Goal: Task Accomplishment & Management: Use online tool/utility

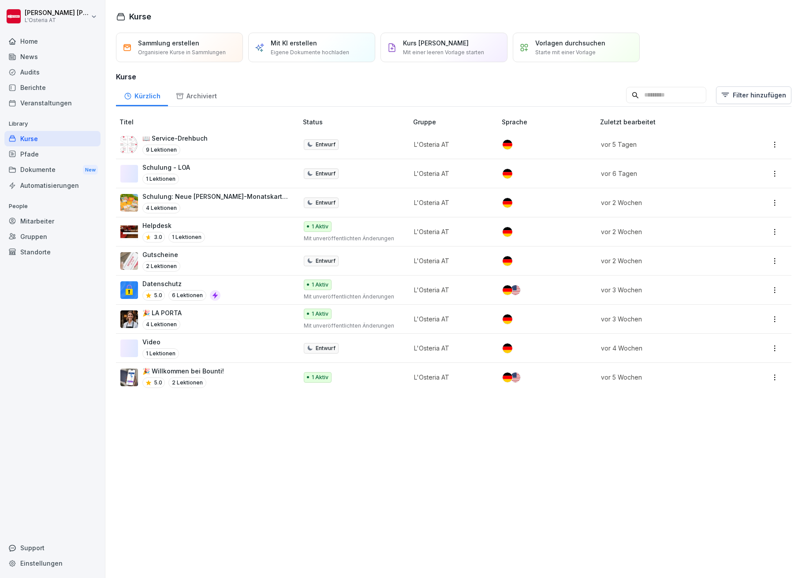
click at [132, 345] on img at bounding box center [129, 349] width 18 height 18
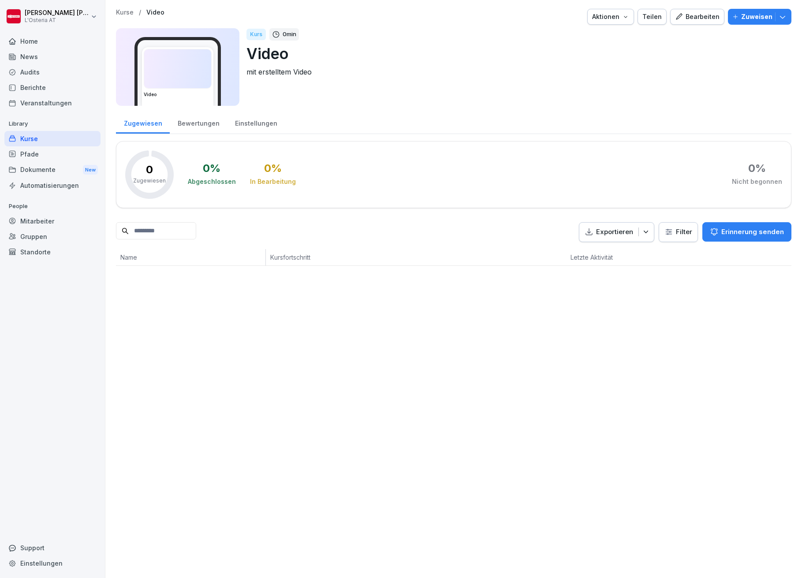
drag, startPoint x: 0, startPoint y: 0, endPoint x: 687, endPoint y: 18, distance: 686.8
click at [687, 18] on div "Bearbeiten" at bounding box center [697, 17] width 45 height 10
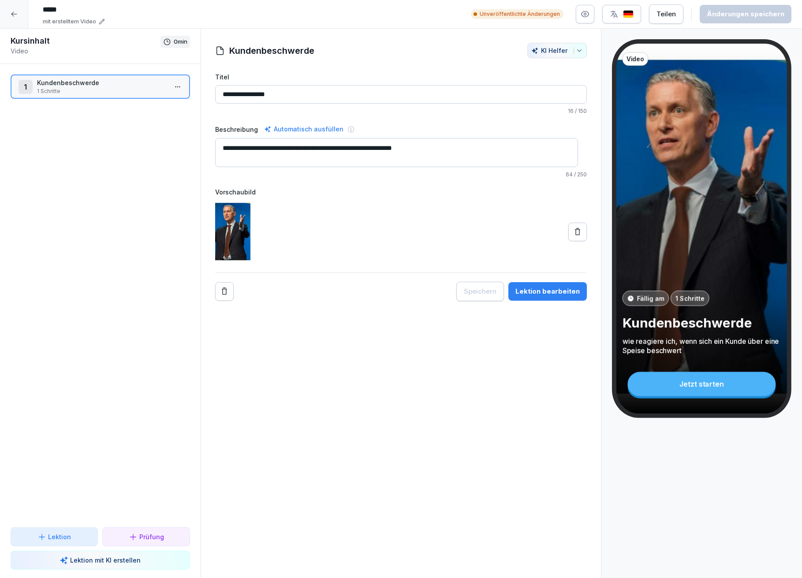
click at [547, 293] on div "Lektion bearbeiten" at bounding box center [547, 292] width 64 height 10
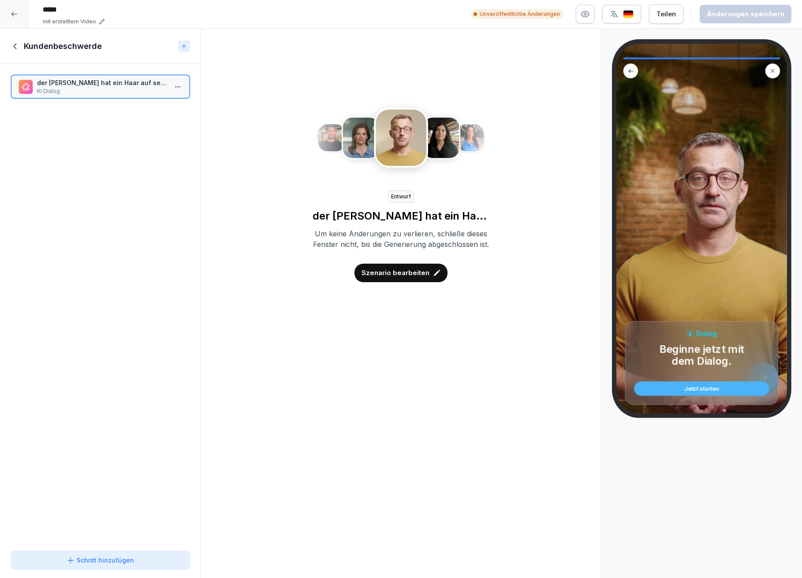
click at [709, 388] on div "Jetzt starten" at bounding box center [701, 389] width 121 height 6
click at [677, 355] on p "Beginne jetzt mit dem Dialog." at bounding box center [702, 355] width 96 height 24
click at [390, 136] on img at bounding box center [401, 139] width 171 height 81
click at [386, 138] on img at bounding box center [401, 139] width 171 height 81
click at [101, 86] on p "der Gast hat ein Haar auf seiner Pizza gefunden" at bounding box center [102, 82] width 130 height 9
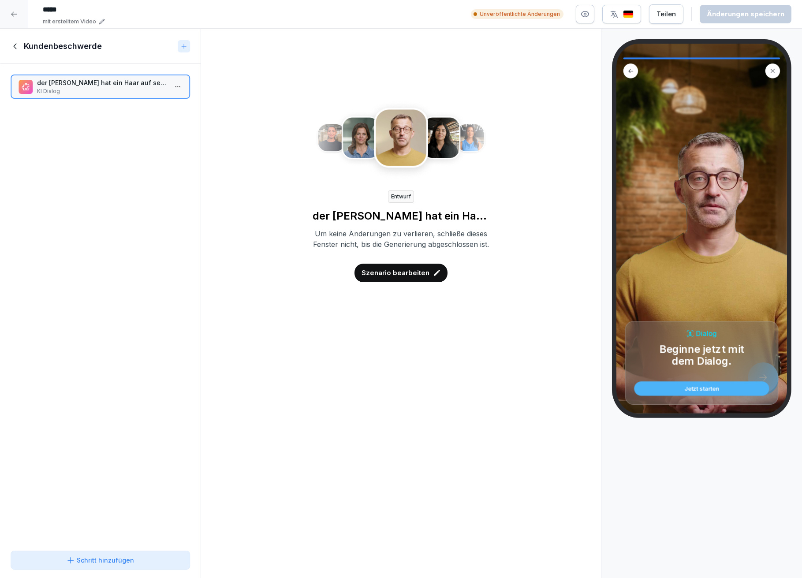
click at [29, 44] on h1 "Kundenbeschwerde" at bounding box center [63, 46] width 78 height 11
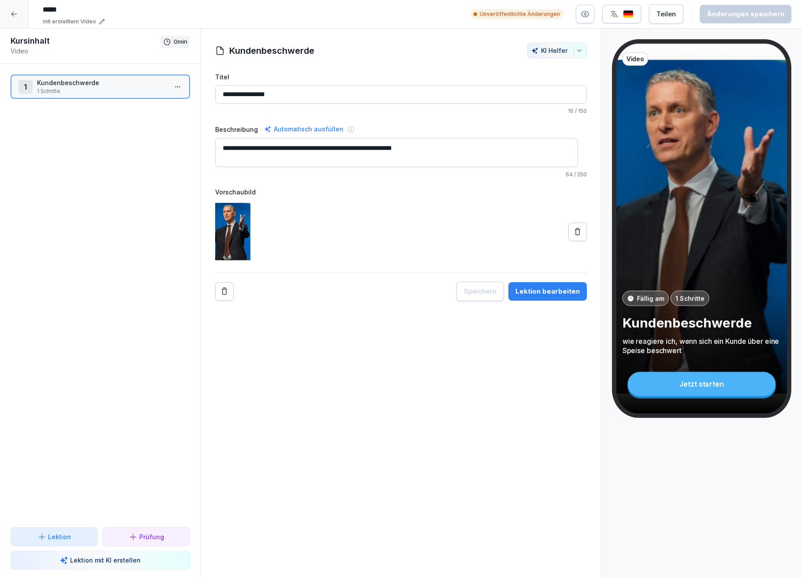
click at [586, 10] on icon "button" at bounding box center [585, 14] width 9 height 9
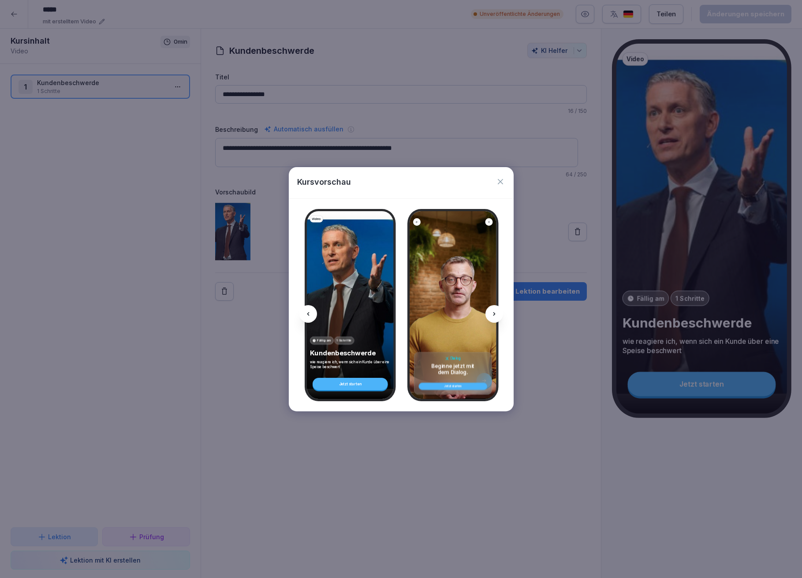
click at [358, 288] on div "Video Fällig am 1 Schritte Kundenbeschwerde wie reagiere ich, wenn sich ein Kun…" at bounding box center [350, 305] width 87 height 188
click at [431, 309] on div "Dialog Beginne jetzt mit dem Dialog. Jetzt starten" at bounding box center [453, 305] width 87 height 188
click at [340, 301] on div "Video Fällig am 1 Schritte Kundenbeschwerde wie reagiere ich, wenn sich ein Kun…" at bounding box center [350, 305] width 87 height 188
click at [493, 312] on icon at bounding box center [494, 313] width 7 height 7
click at [493, 313] on icon at bounding box center [494, 314] width 2 height 4
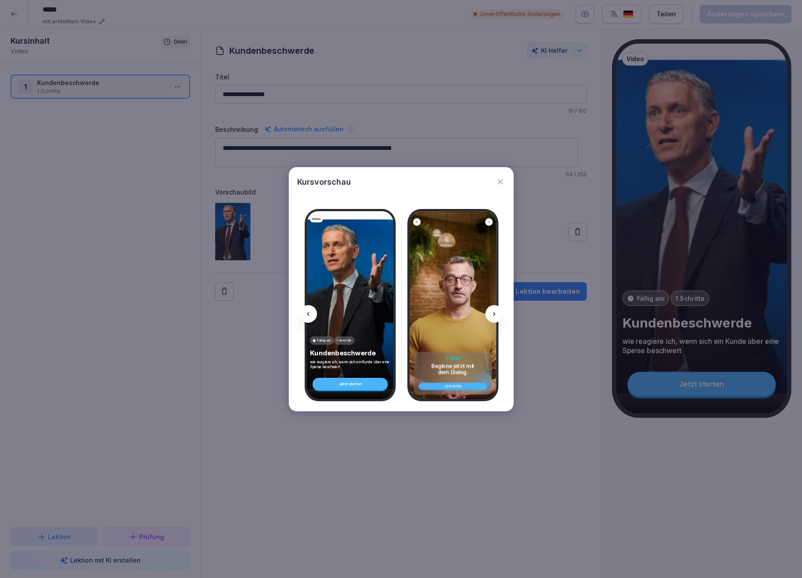
click at [506, 182] on div "Kursvorschau" at bounding box center [401, 182] width 225 height 31
click at [502, 179] on icon "button" at bounding box center [500, 181] width 5 height 5
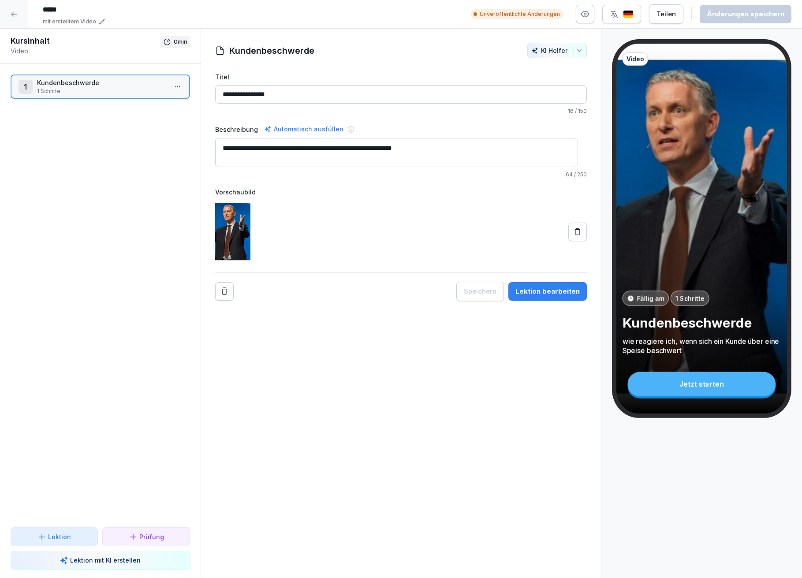
click at [528, 287] on div "Lektion bearbeiten" at bounding box center [547, 292] width 64 height 10
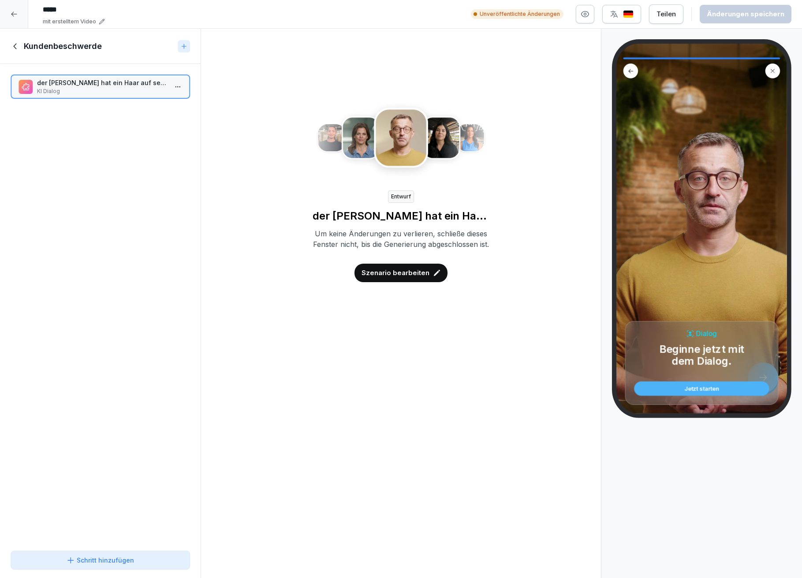
click at [400, 142] on img at bounding box center [401, 139] width 171 height 81
click at [399, 278] on p "Szenario bearbeiten" at bounding box center [396, 273] width 68 height 10
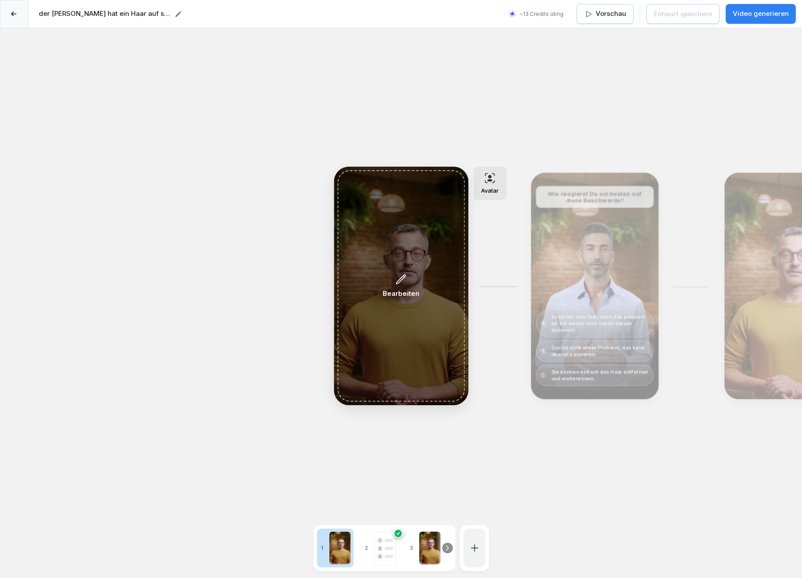
click at [404, 281] on icon at bounding box center [401, 279] width 11 height 12
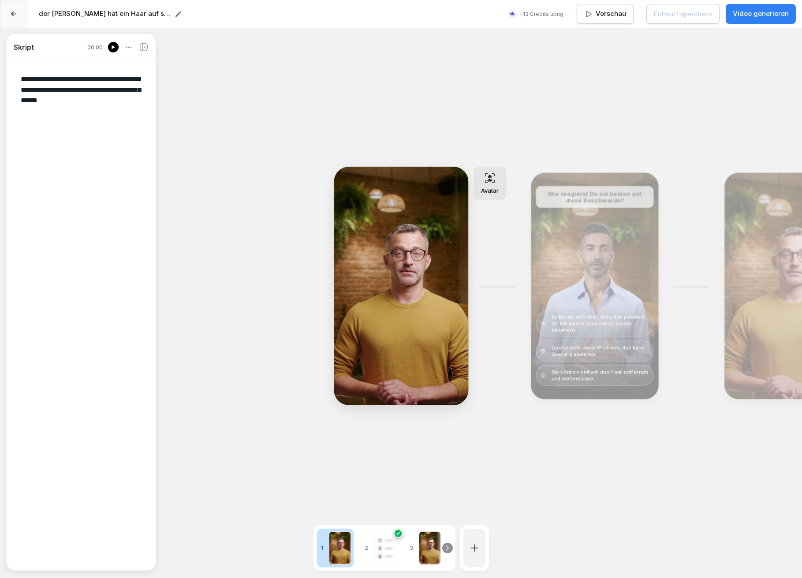
click at [113, 46] on icon at bounding box center [113, 47] width 5 height 7
click at [576, 245] on div "Bearbeiten" at bounding box center [594, 286] width 121 height 220
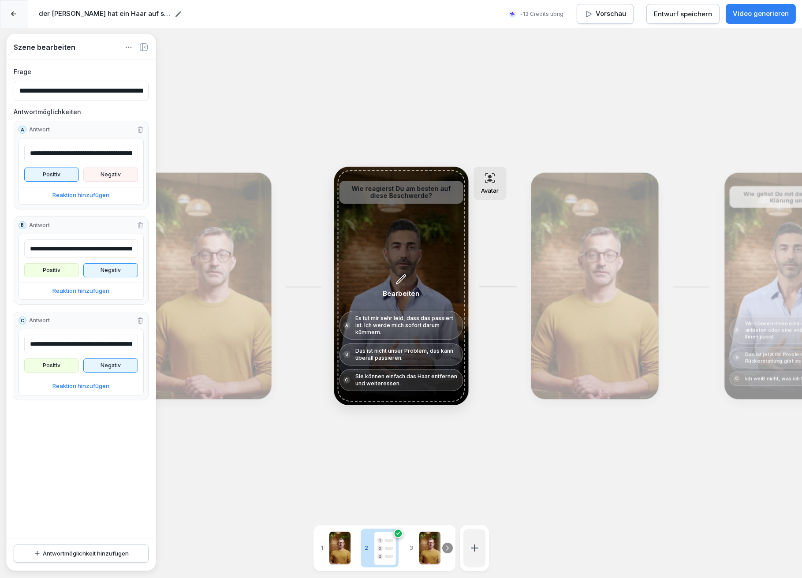
click at [397, 221] on div "Bearbeiten" at bounding box center [400, 285] width 127 height 231
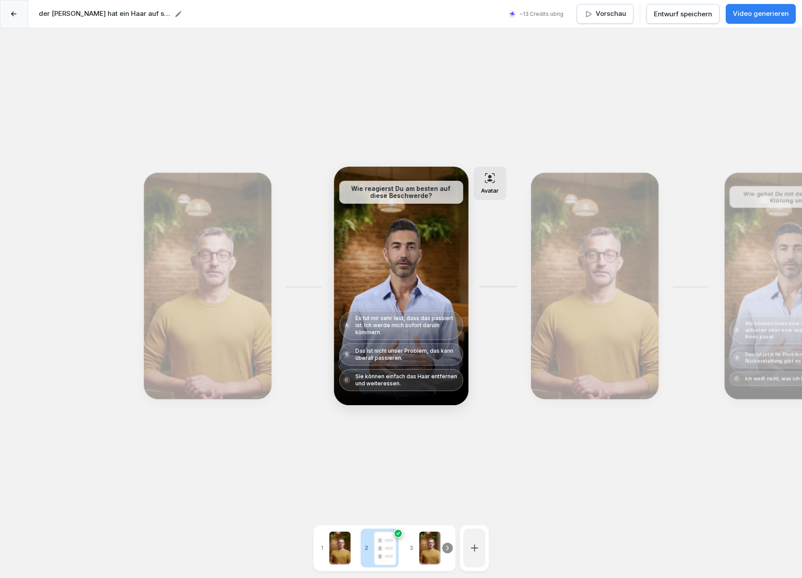
click at [418, 351] on p "Das ist nicht unser Problem, das kann überall passieren." at bounding box center [407, 354] width 104 height 14
click at [396, 352] on p "Das ist nicht unser Problem, das kann überall passieren." at bounding box center [407, 354] width 104 height 14
click at [395, 352] on p "Das ist nicht unser Problem, das kann überall passieren." at bounding box center [407, 354] width 104 height 14
click at [396, 351] on p "Das ist nicht unser Problem, das kann überall passieren." at bounding box center [407, 354] width 104 height 14
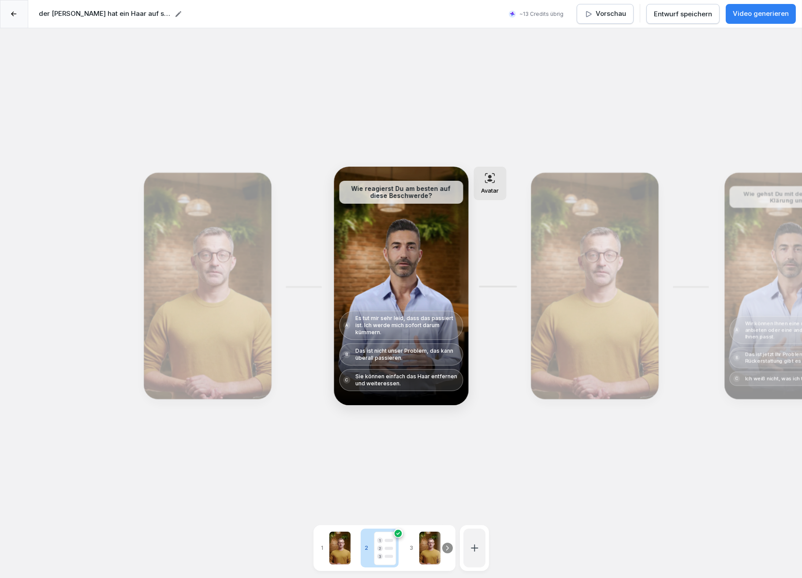
click at [610, 302] on div "Bearbeiten" at bounding box center [594, 286] width 121 height 220
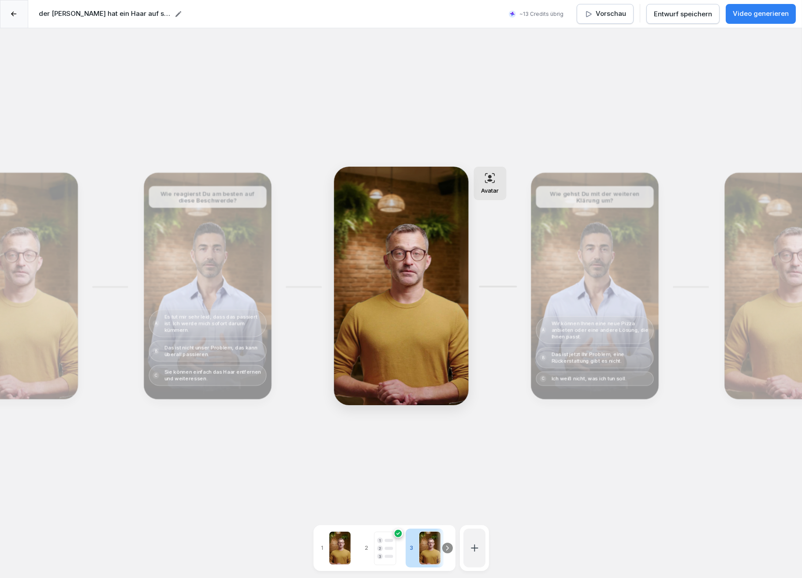
click at [215, 269] on div "Bearbeiten" at bounding box center [207, 286] width 121 height 220
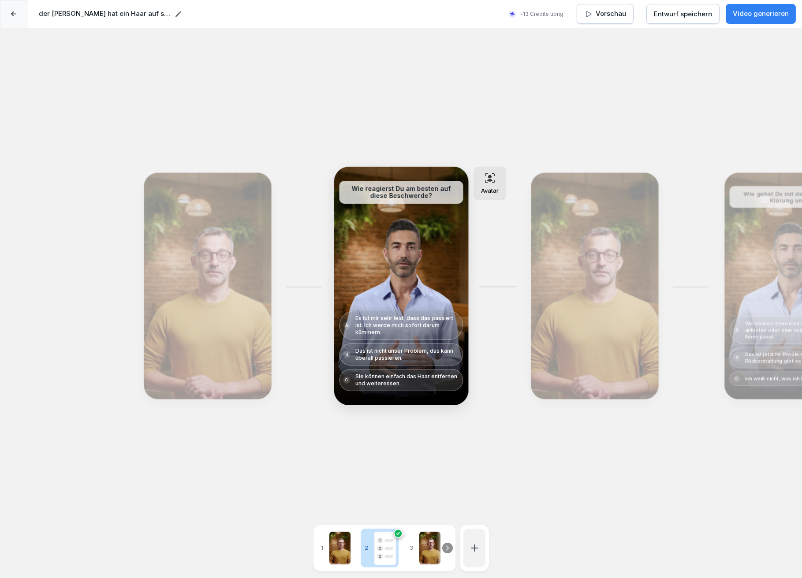
click at [185, 270] on div "Bearbeiten" at bounding box center [207, 286] width 121 height 220
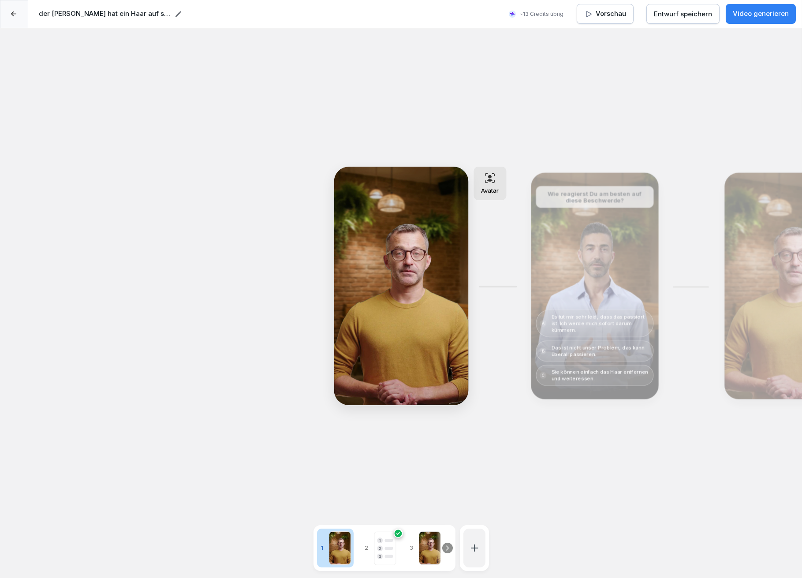
click at [78, 14] on h2 "der Gast hat ein Haar auf seiner Pizza gefunden" at bounding box center [105, 14] width 132 height 10
click at [14, 15] on icon at bounding box center [14, 13] width 6 height 5
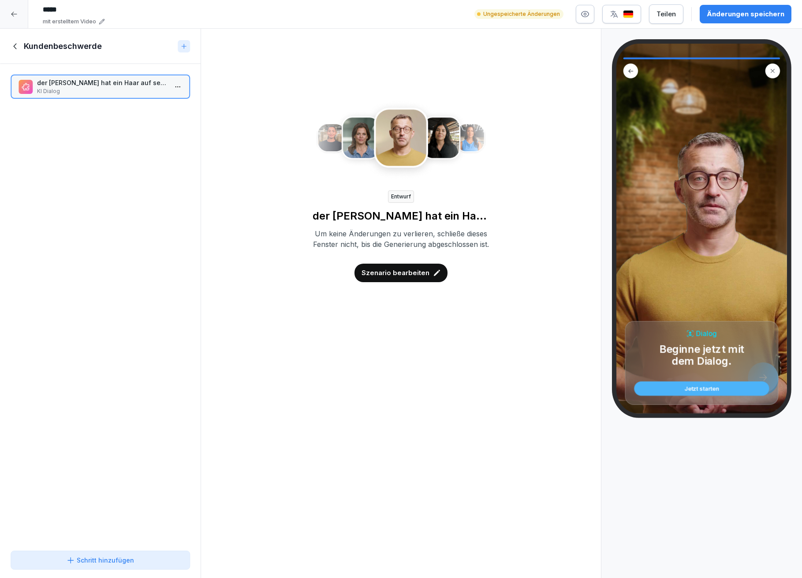
click at [392, 278] on p "Szenario bearbeiten" at bounding box center [396, 273] width 68 height 10
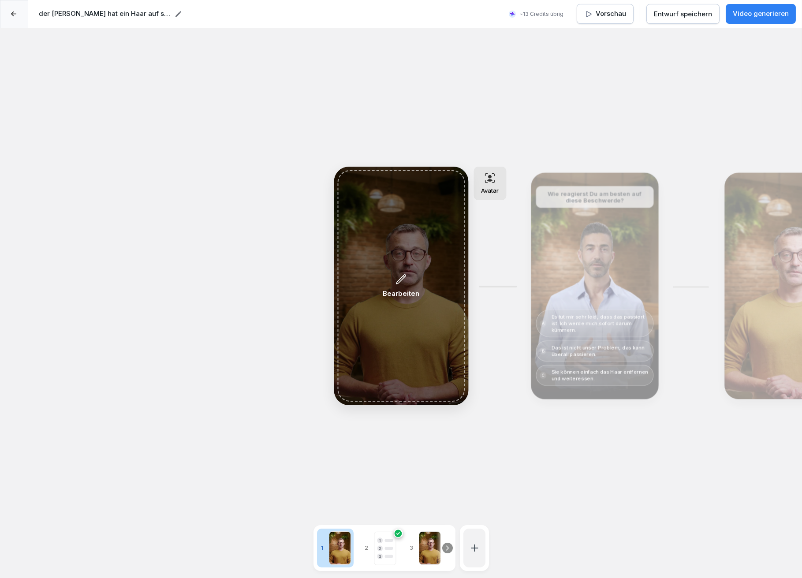
click at [402, 280] on icon at bounding box center [400, 279] width 9 height 9
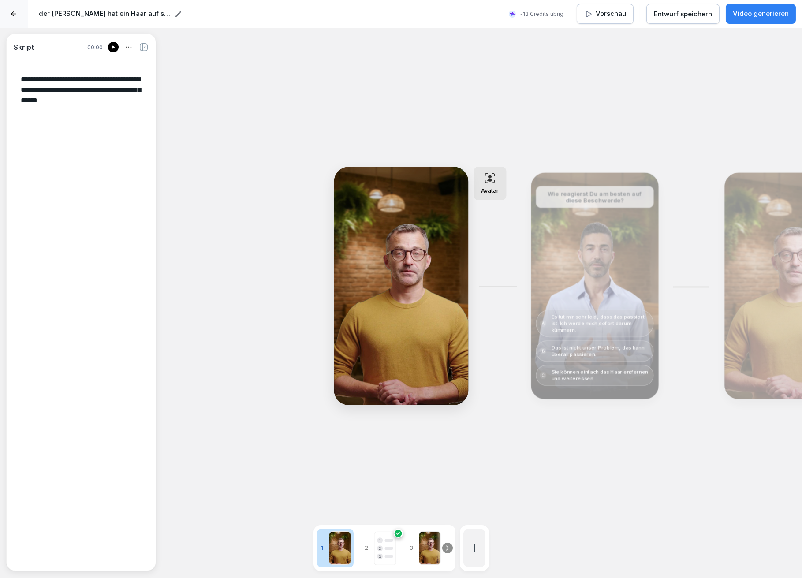
click at [595, 299] on div "Bearbeiten" at bounding box center [594, 286] width 121 height 220
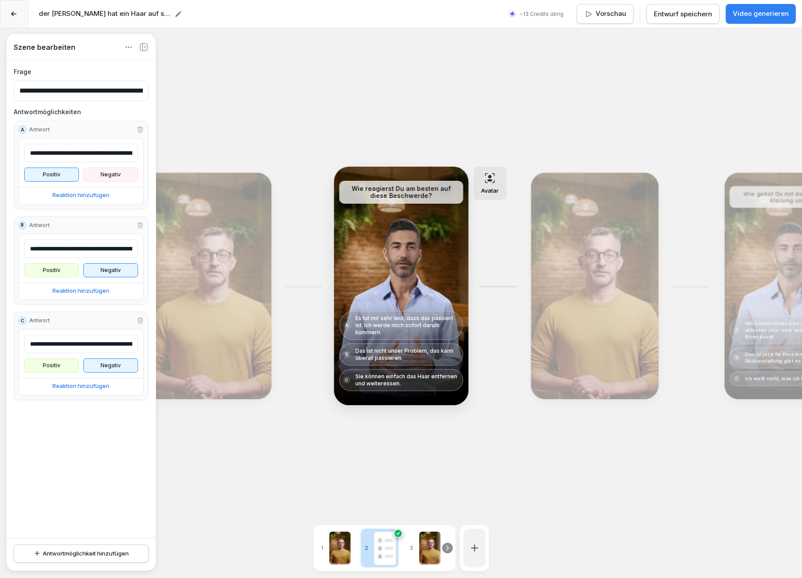
click at [51, 248] on input "**********" at bounding box center [81, 248] width 114 height 19
click at [31, 342] on input "**********" at bounding box center [81, 344] width 114 height 19
type input "**********"
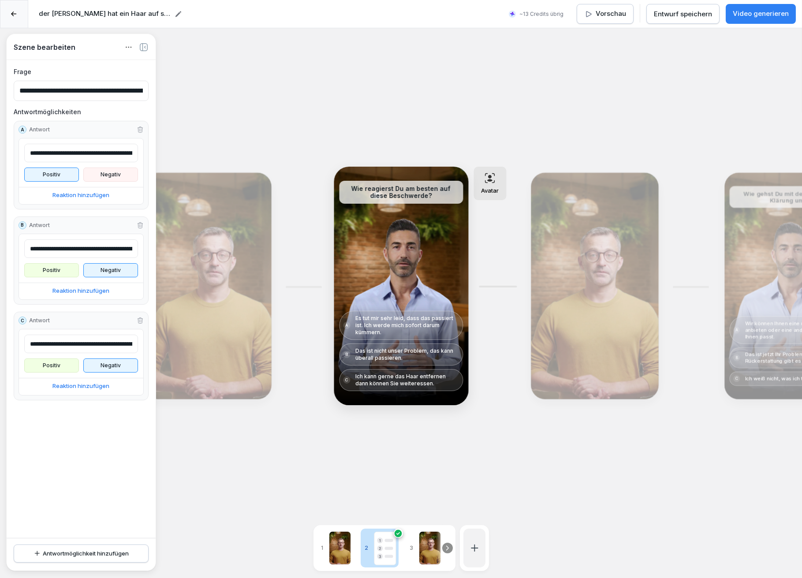
click at [113, 218] on div "**********" at bounding box center [81, 260] width 135 height 89
click at [573, 285] on div "Bearbeiten" at bounding box center [594, 286] width 121 height 220
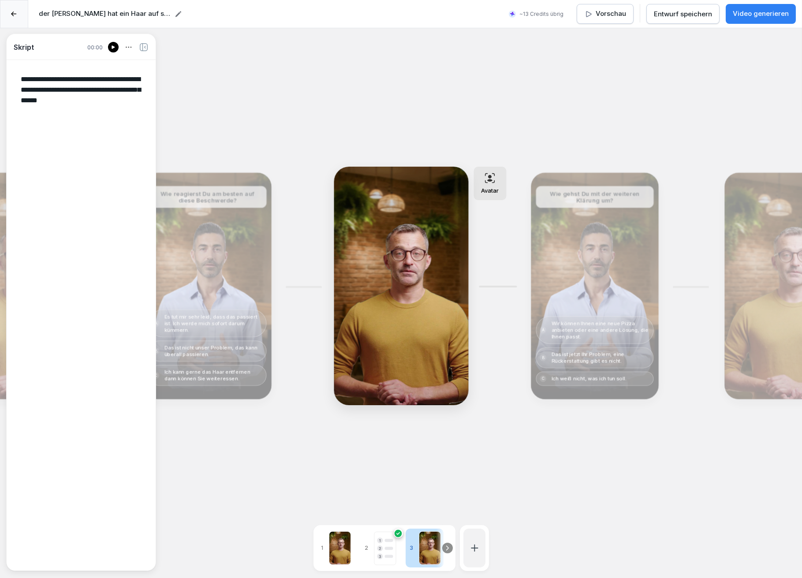
click at [110, 45] on div at bounding box center [113, 47] width 11 height 11
click at [610, 239] on div "Bearbeiten" at bounding box center [594, 286] width 121 height 220
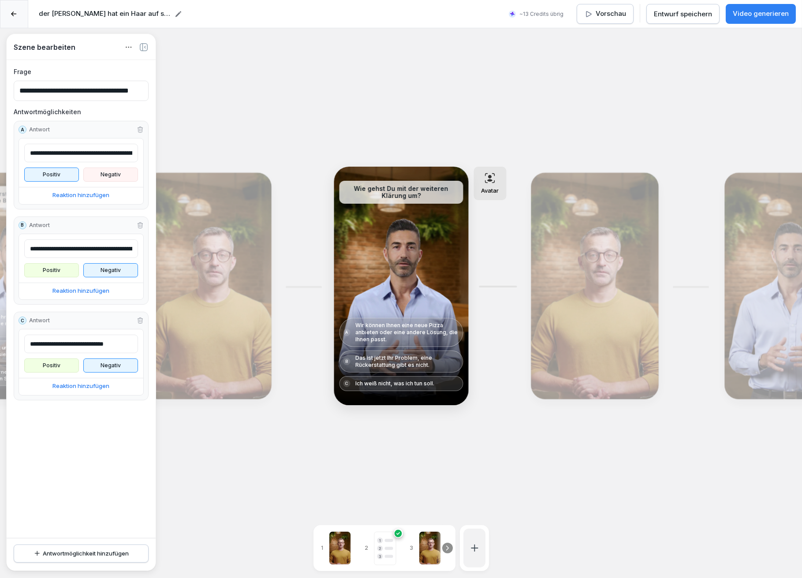
click at [119, 151] on input "**********" at bounding box center [81, 153] width 114 height 19
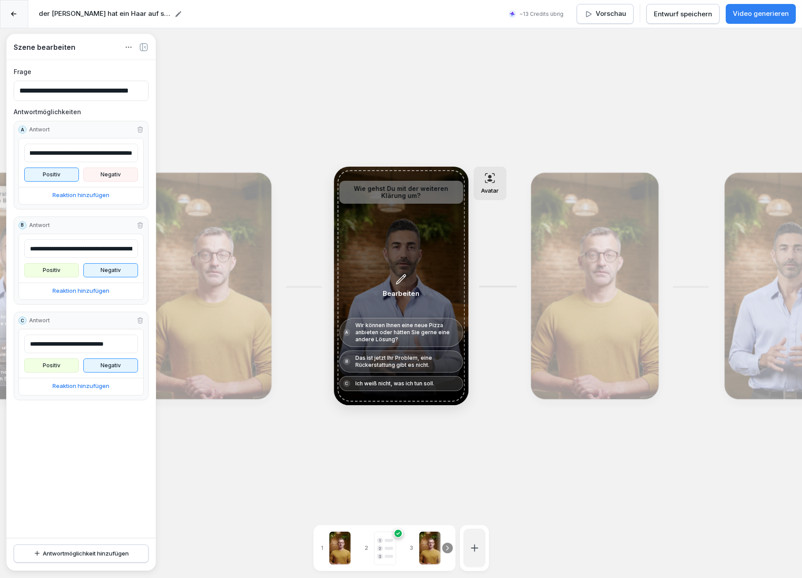
type input "**********"
click at [383, 273] on div "Bearbeiten" at bounding box center [400, 285] width 127 height 231
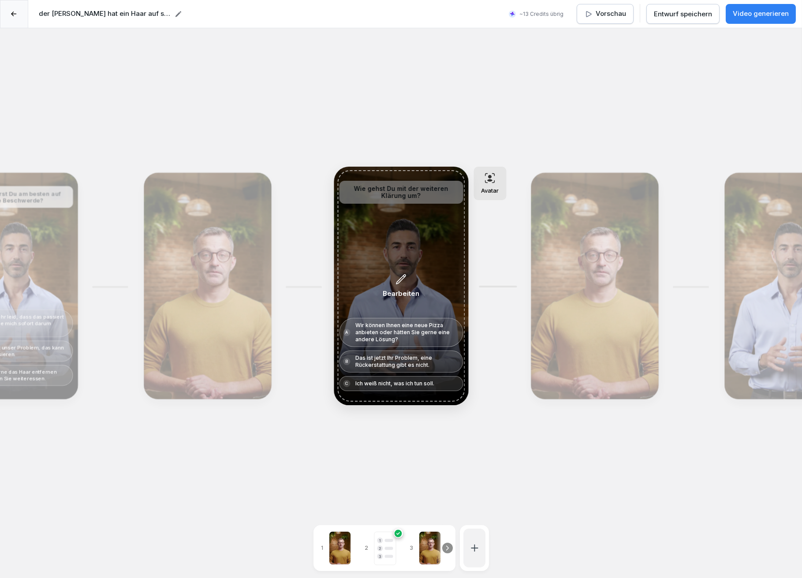
click at [383, 273] on div "Bearbeiten" at bounding box center [400, 285] width 127 height 231
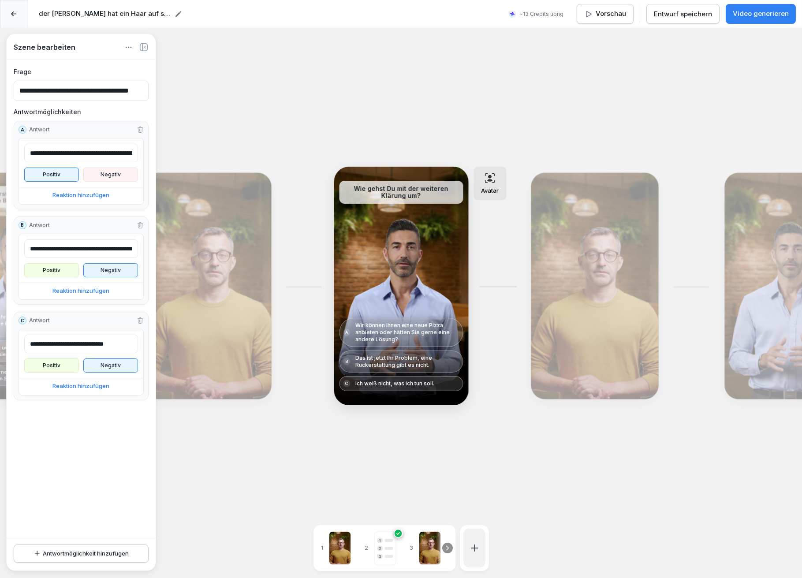
click at [566, 277] on div "Bearbeiten" at bounding box center [594, 286] width 121 height 220
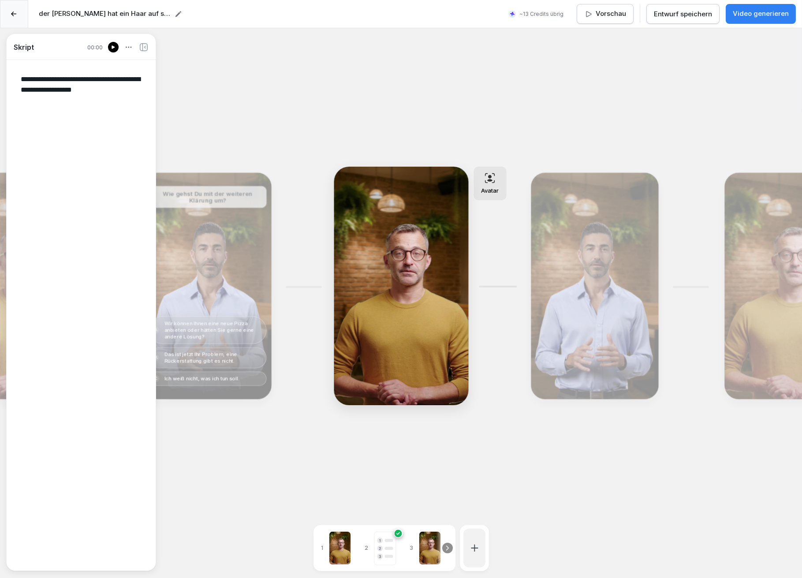
click at [112, 48] on icon at bounding box center [113, 47] width 3 height 4
click at [606, 263] on div "Bearbeiten" at bounding box center [594, 286] width 121 height 220
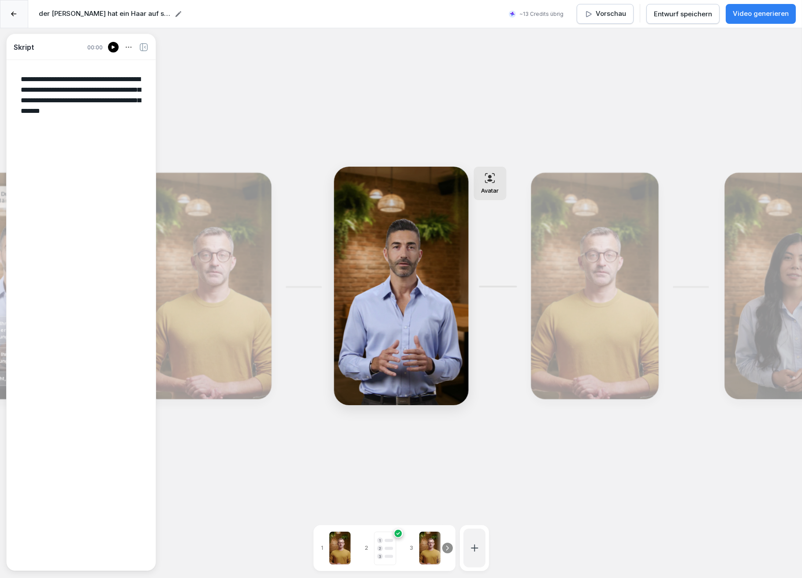
click at [611, 304] on div "Bearbeiten" at bounding box center [594, 286] width 121 height 220
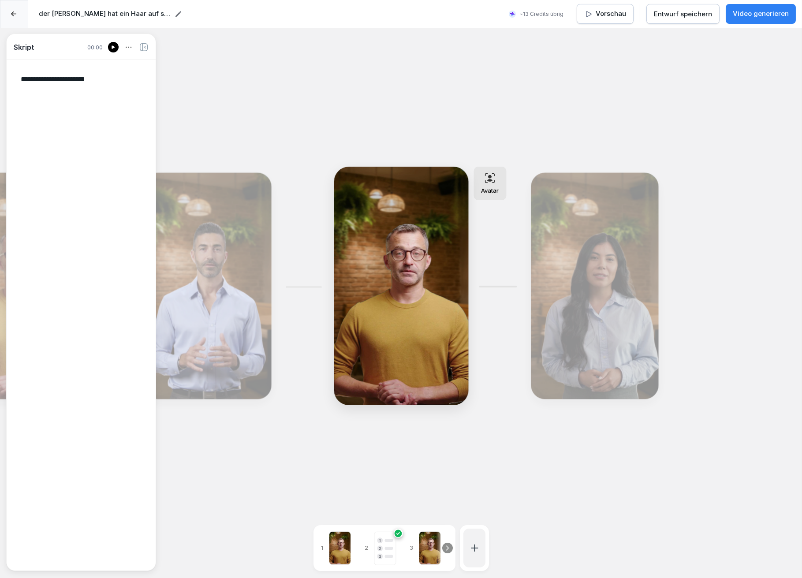
click at [245, 317] on div "Bearbeiten" at bounding box center [207, 286] width 121 height 220
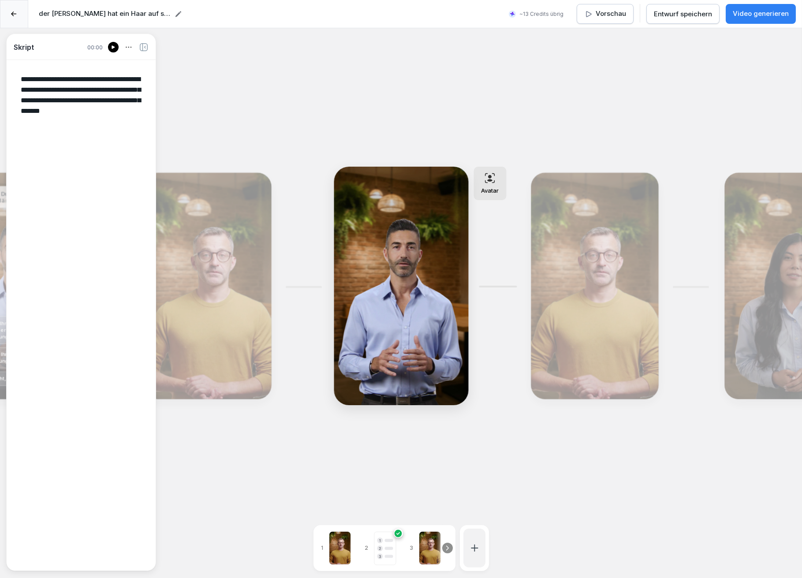
click at [572, 296] on div "Bearbeiten" at bounding box center [594, 286] width 121 height 220
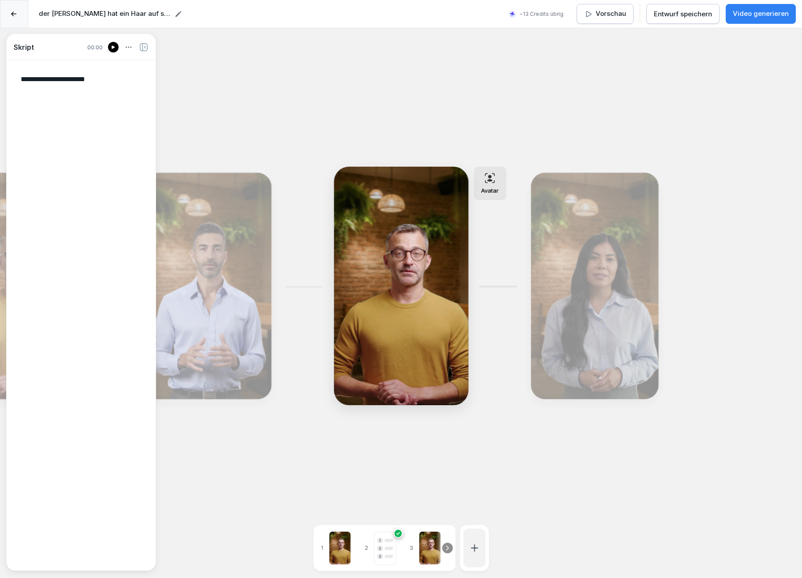
click at [584, 291] on p "Bearbeiten" at bounding box center [594, 292] width 35 height 9
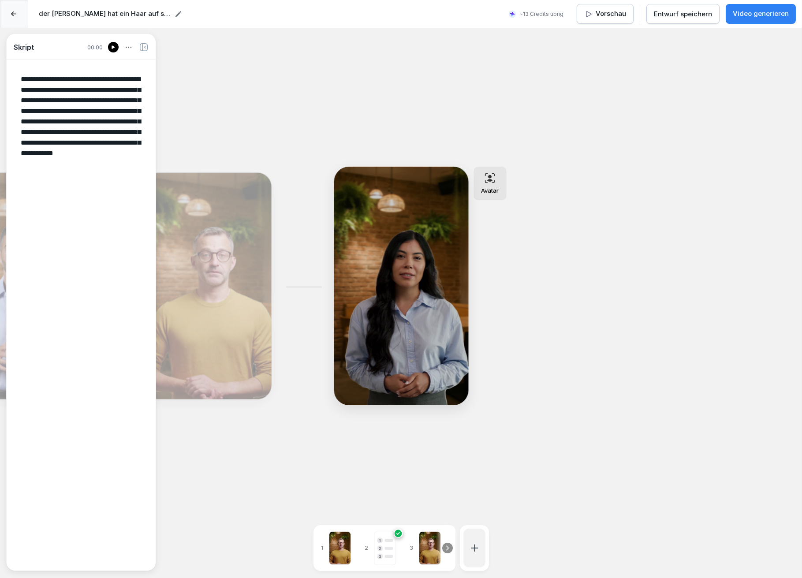
click at [210, 243] on div "Bearbeiten" at bounding box center [207, 286] width 121 height 220
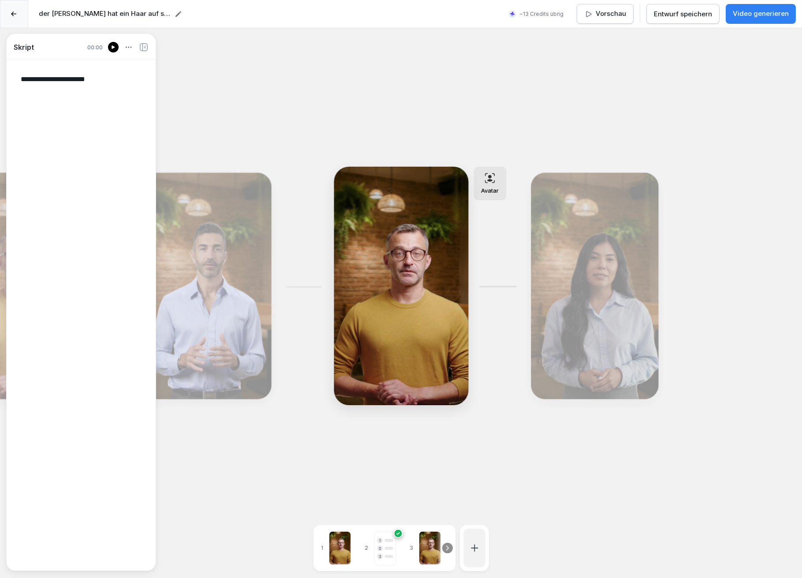
click at [205, 232] on div "Bearbeiten" at bounding box center [207, 286] width 121 height 220
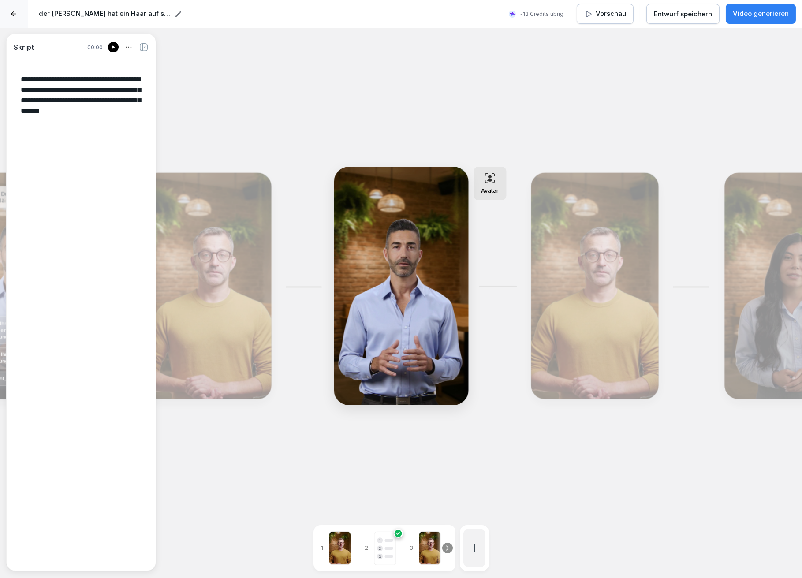
click at [112, 45] on icon at bounding box center [113, 47] width 5 height 7
click at [595, 261] on div "Bearbeiten" at bounding box center [594, 286] width 121 height 220
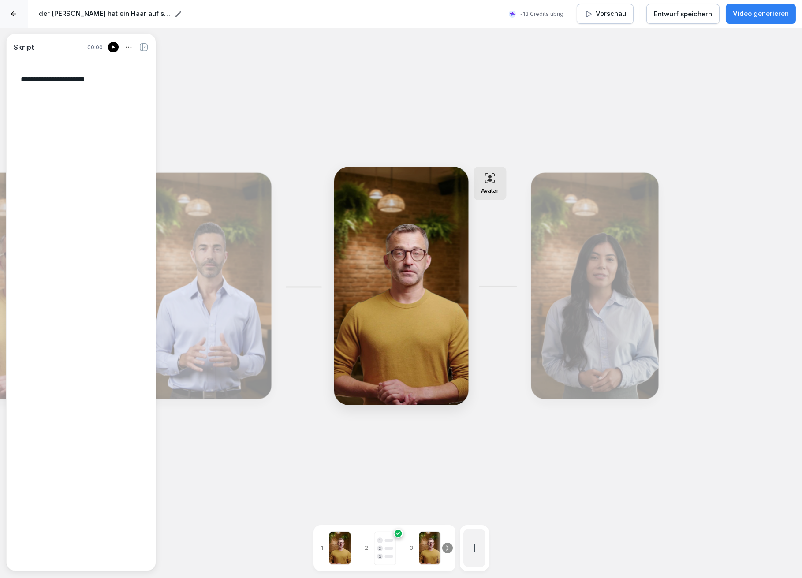
click at [111, 47] on icon at bounding box center [113, 47] width 5 height 7
click at [598, 288] on p "Bearbeiten" at bounding box center [594, 292] width 35 height 9
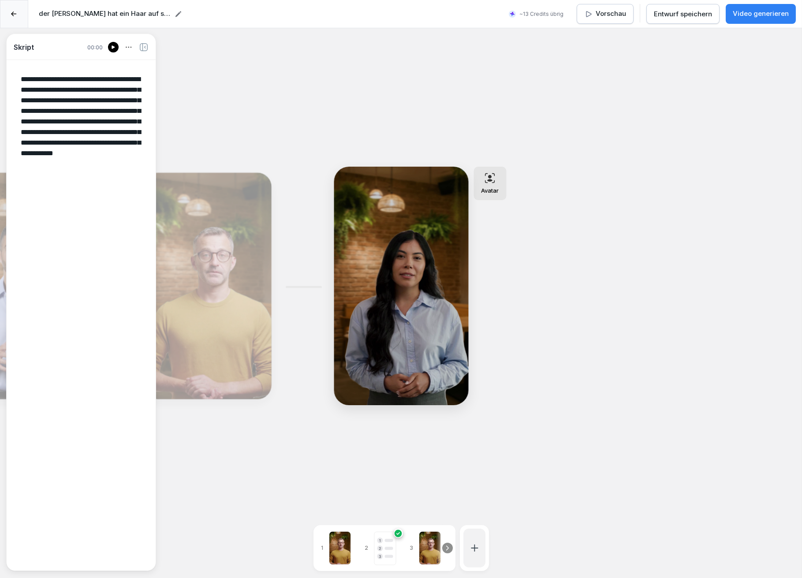
click at [112, 50] on icon at bounding box center [113, 47] width 5 height 7
click at [28, 90] on textarea "**********" at bounding box center [81, 315] width 135 height 496
click at [49, 121] on textarea "**********" at bounding box center [81, 315] width 135 height 496
click at [112, 47] on icon at bounding box center [113, 47] width 3 height 4
click at [23, 119] on textarea "**********" at bounding box center [81, 315] width 135 height 496
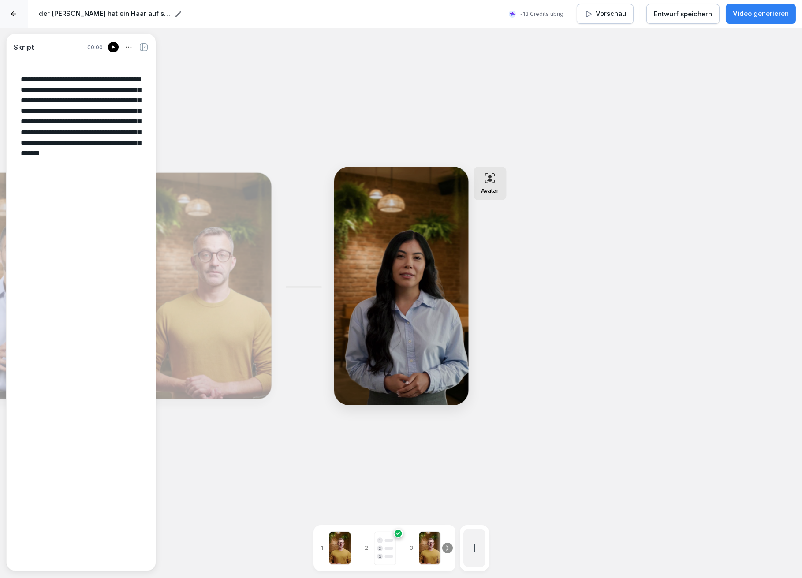
click at [112, 49] on icon at bounding box center [113, 47] width 5 height 7
click at [236, 249] on div "Bearbeiten" at bounding box center [207, 286] width 121 height 220
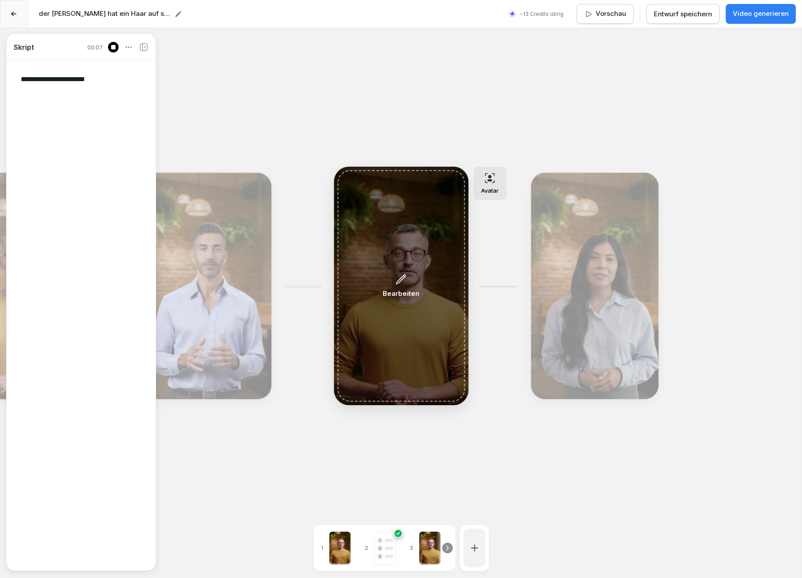
click at [403, 276] on icon at bounding box center [401, 279] width 11 height 12
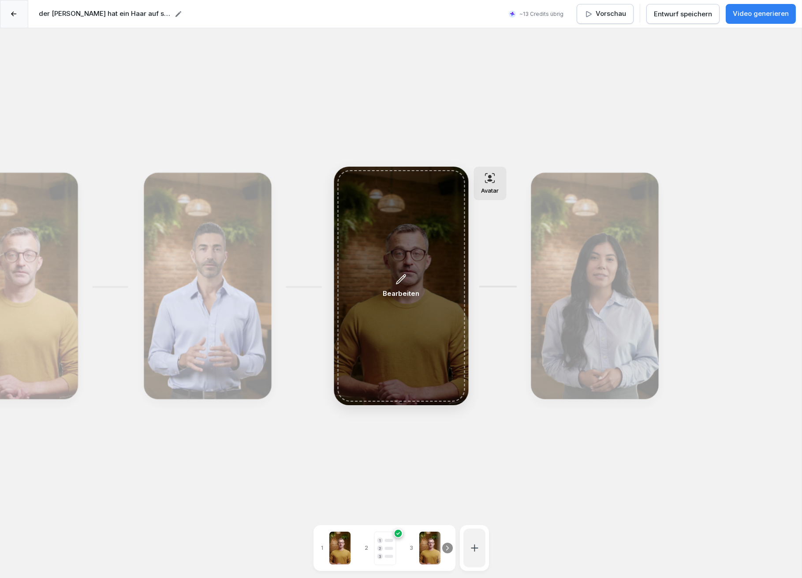
click at [403, 277] on icon at bounding box center [400, 279] width 9 height 9
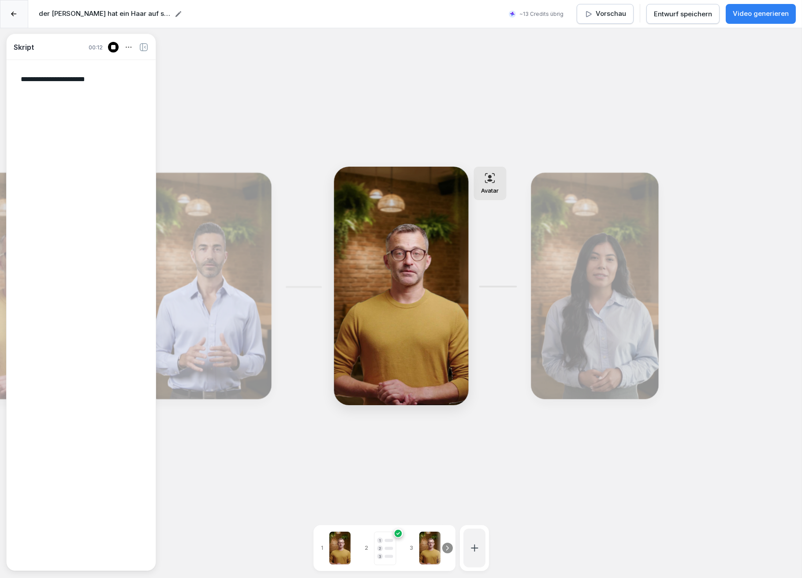
click at [495, 177] on icon at bounding box center [490, 178] width 11 height 11
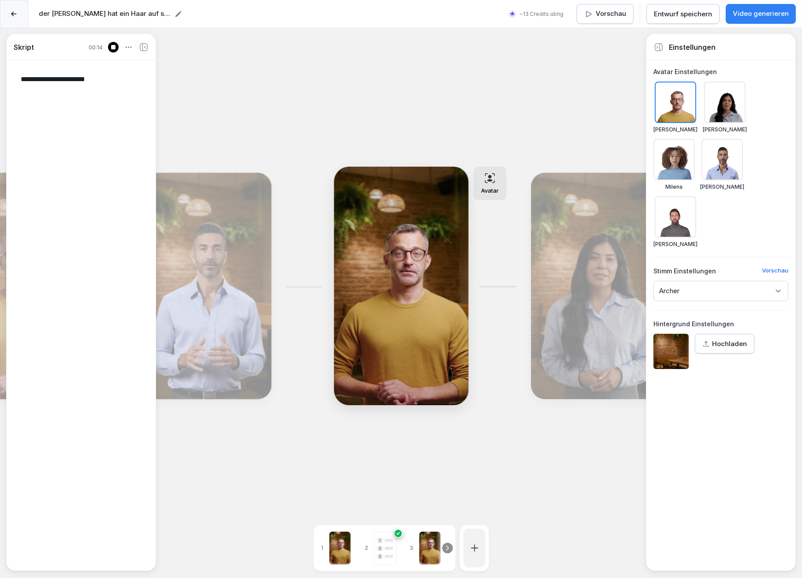
click at [205, 260] on div "Bearbeiten" at bounding box center [207, 286] width 121 height 220
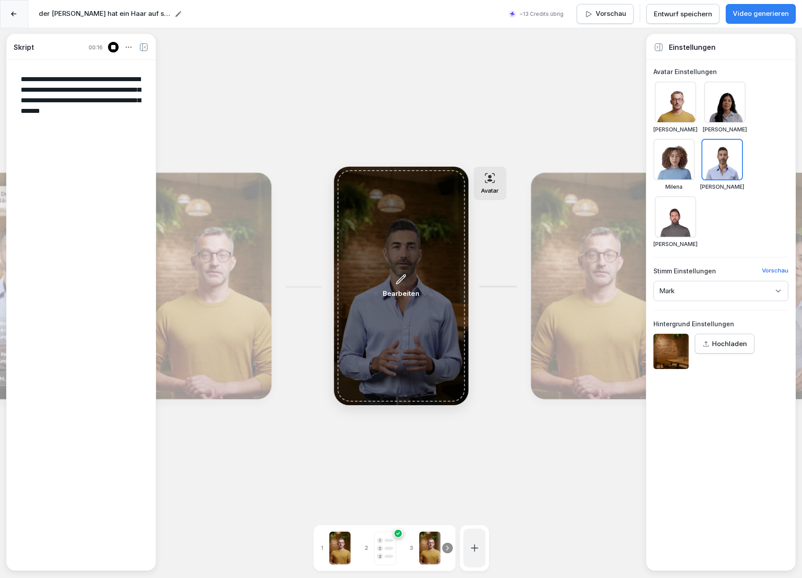
click at [399, 272] on div "Bearbeiten" at bounding box center [400, 285] width 127 height 231
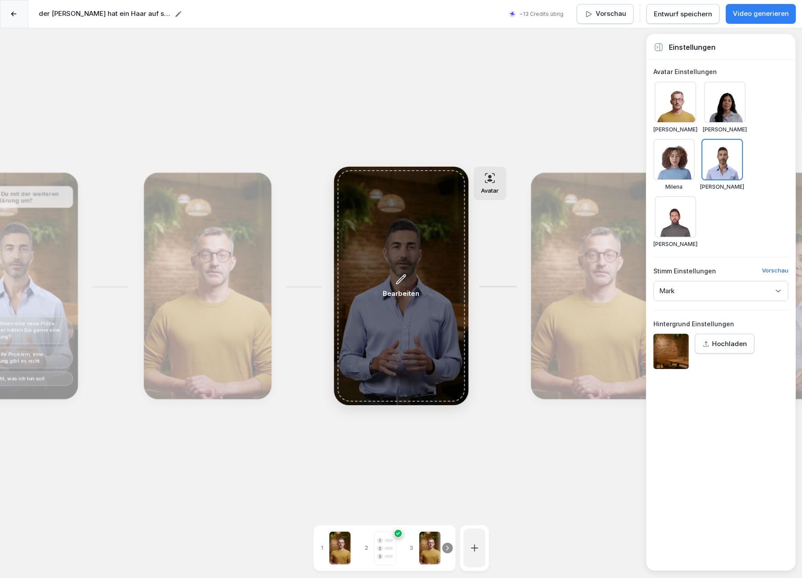
click at [400, 279] on icon at bounding box center [401, 279] width 11 height 12
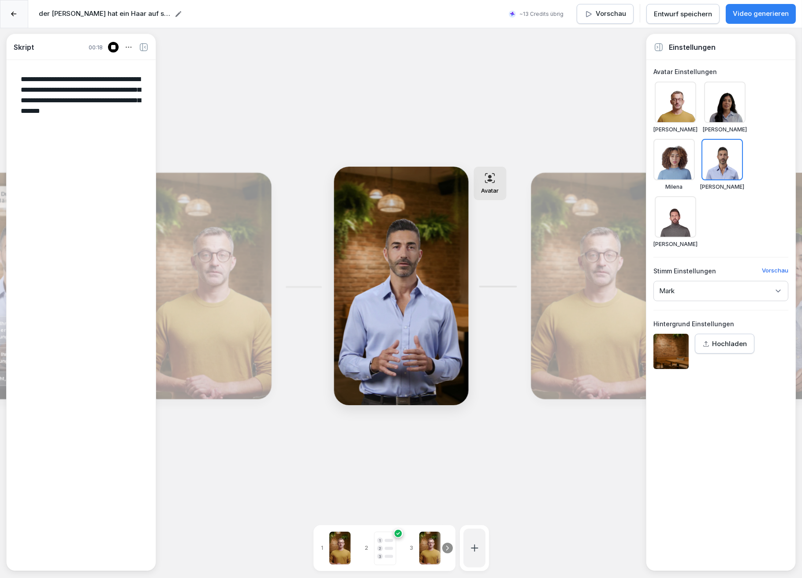
click at [491, 183] on icon at bounding box center [490, 178] width 11 height 11
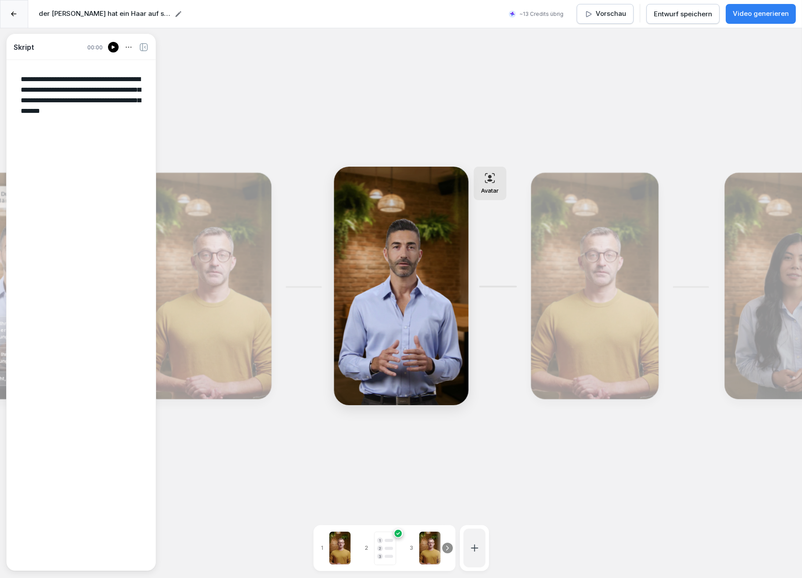
click at [490, 181] on icon at bounding box center [489, 180] width 5 height 3
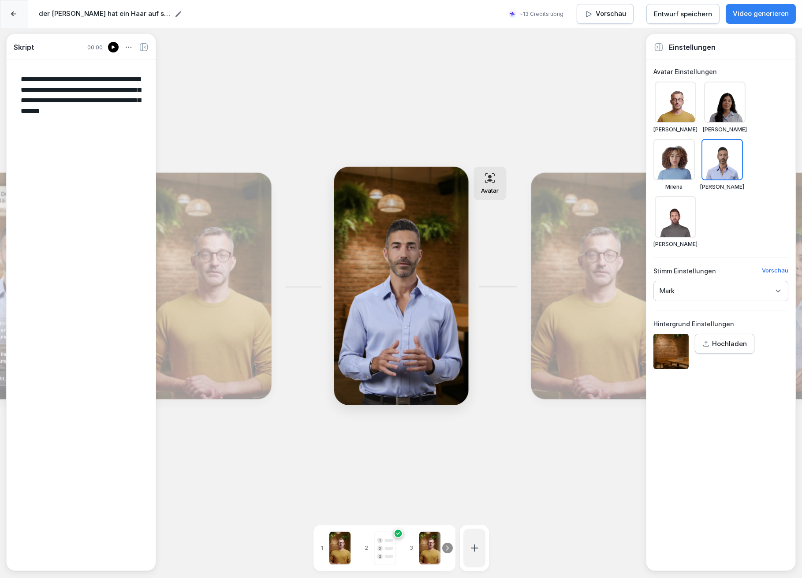
click at [241, 273] on div "Bearbeiten" at bounding box center [207, 286] width 121 height 220
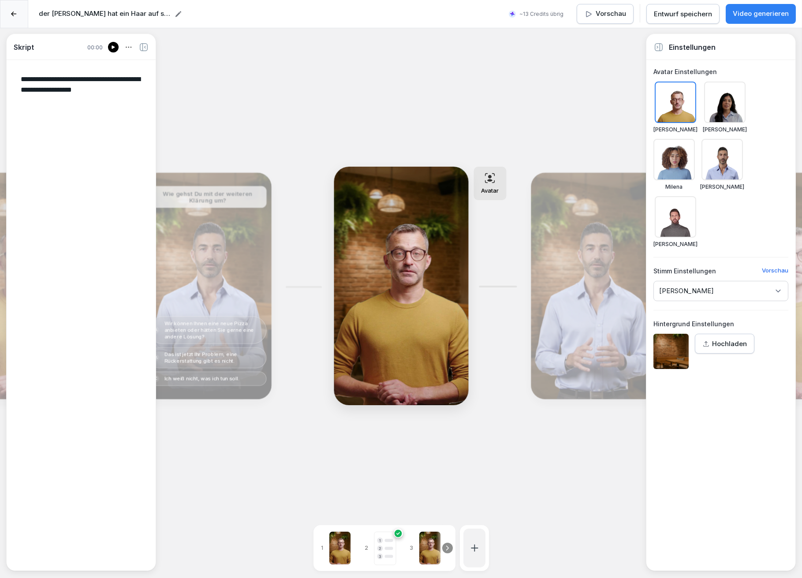
click at [493, 179] on icon at bounding box center [490, 178] width 11 height 11
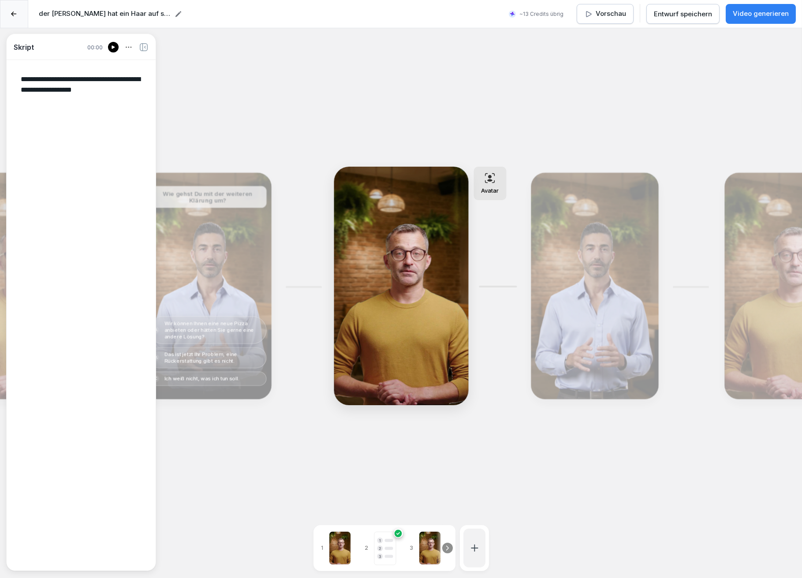
click at [495, 182] on icon at bounding box center [490, 178] width 11 height 11
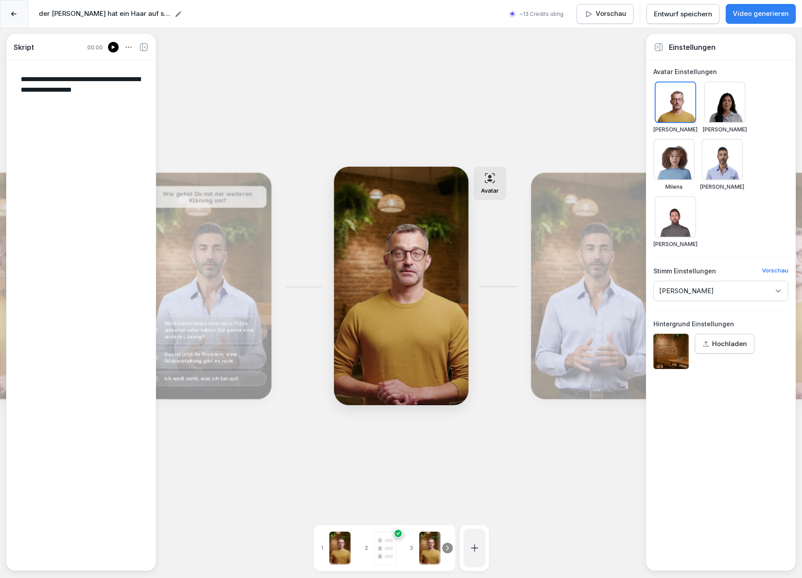
click at [340, 531] on div at bounding box center [340, 548] width 22 height 34
type textarea "**********"
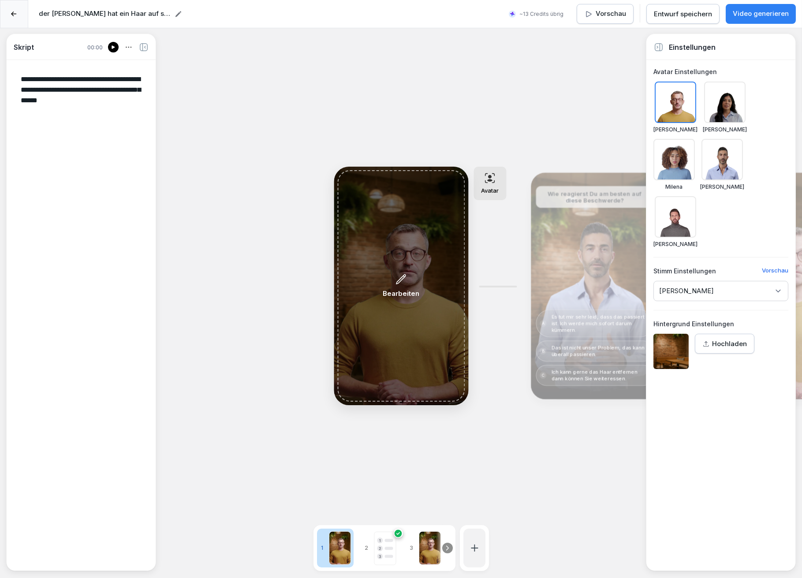
click at [398, 309] on div "Bearbeiten" at bounding box center [400, 285] width 127 height 231
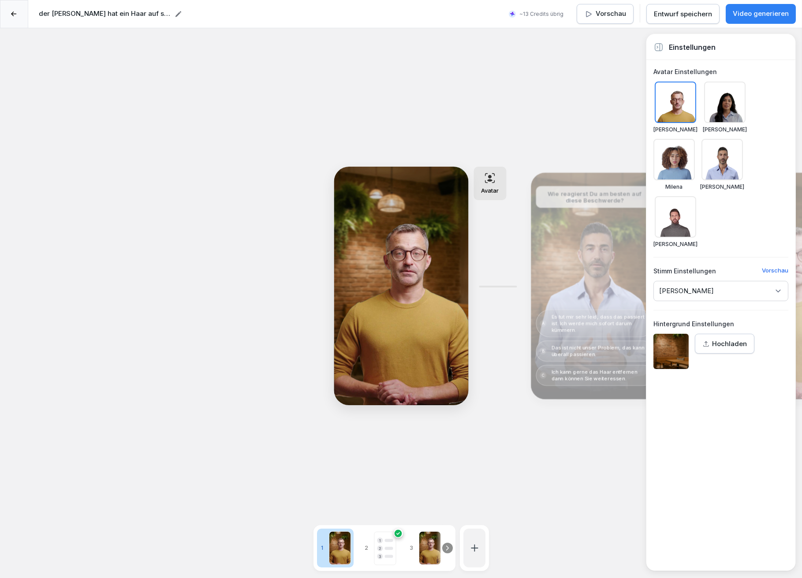
click at [487, 184] on div "Avatar" at bounding box center [490, 184] width 33 height 34
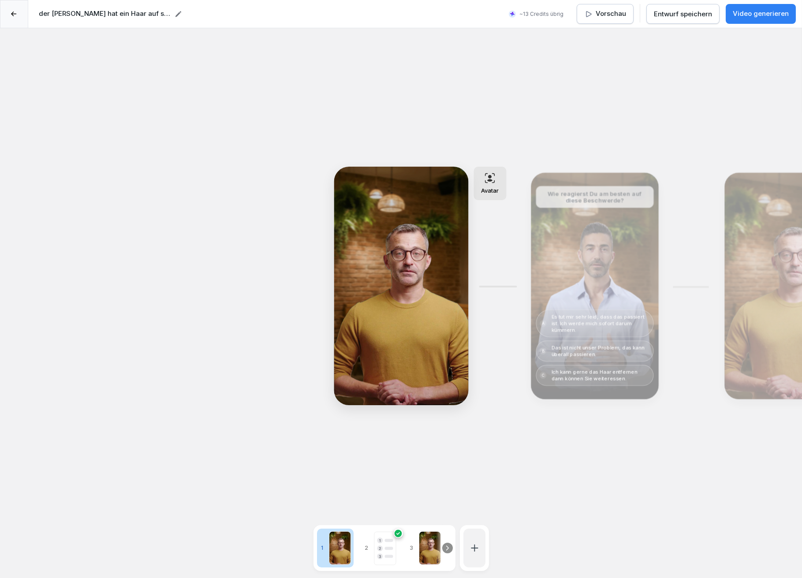
click at [487, 184] on div "Avatar" at bounding box center [490, 184] width 33 height 34
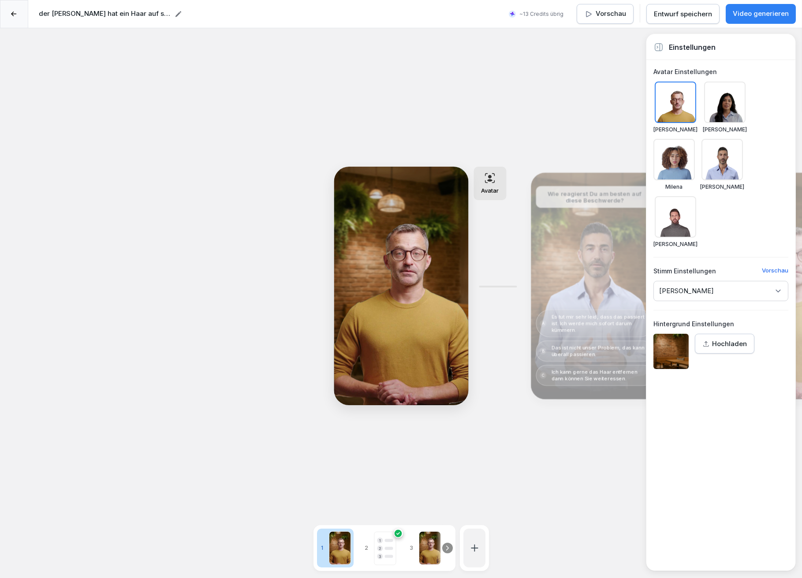
click at [565, 250] on div "Bearbeiten" at bounding box center [594, 286] width 121 height 220
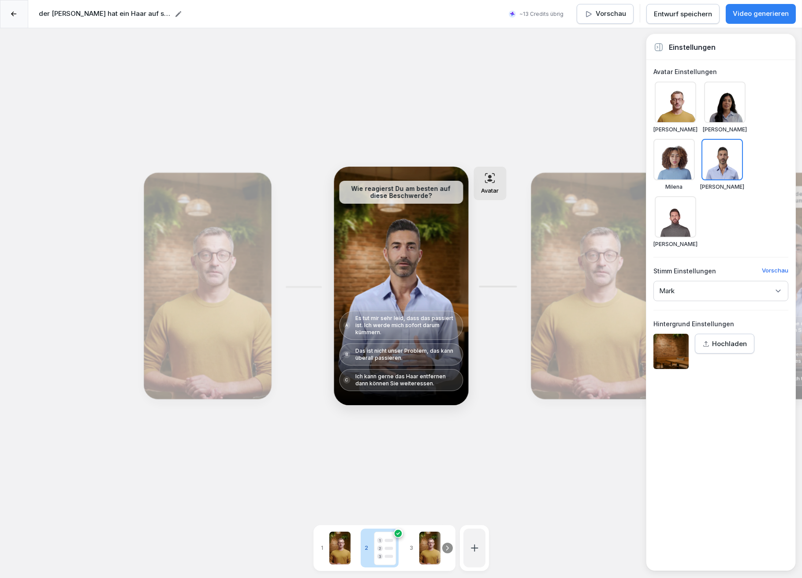
click at [574, 267] on div "Bearbeiten" at bounding box center [594, 286] width 121 height 220
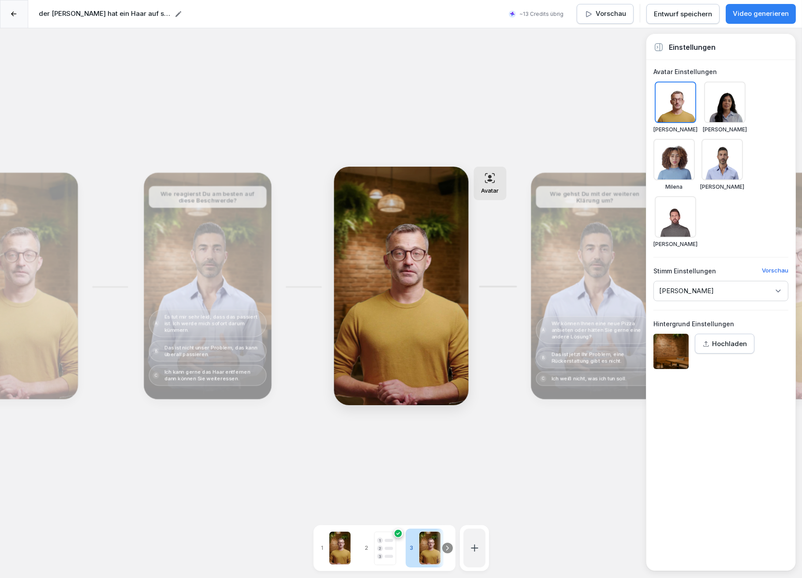
click at [586, 265] on div "Bearbeiten" at bounding box center [594, 286] width 121 height 220
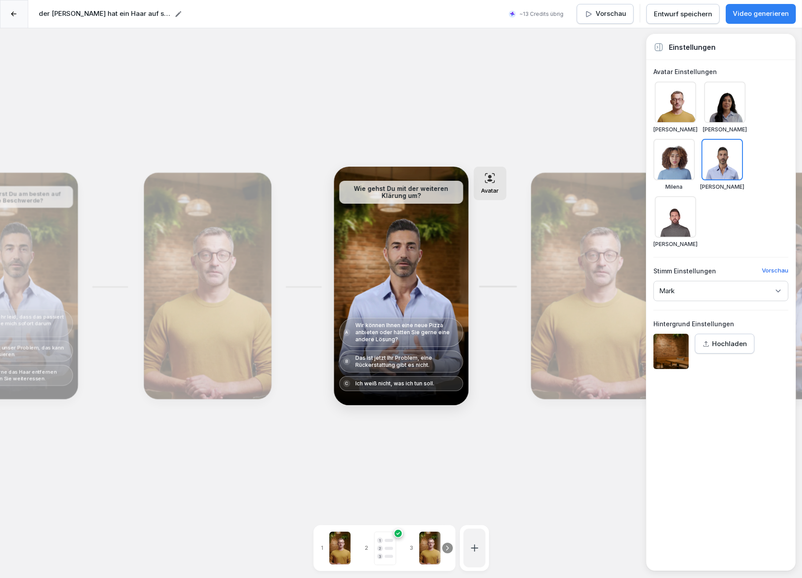
click at [568, 272] on div "Bearbeiten" at bounding box center [594, 286] width 121 height 220
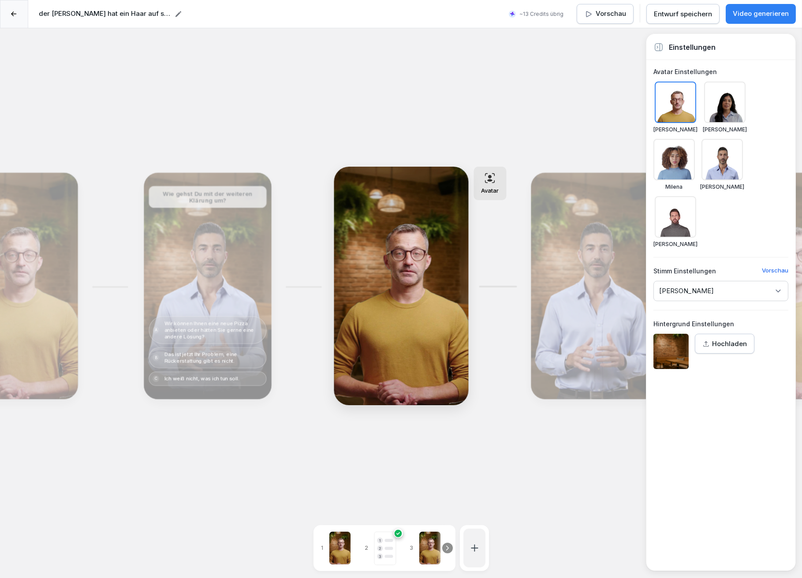
click at [579, 272] on div "Bearbeiten" at bounding box center [594, 286] width 121 height 220
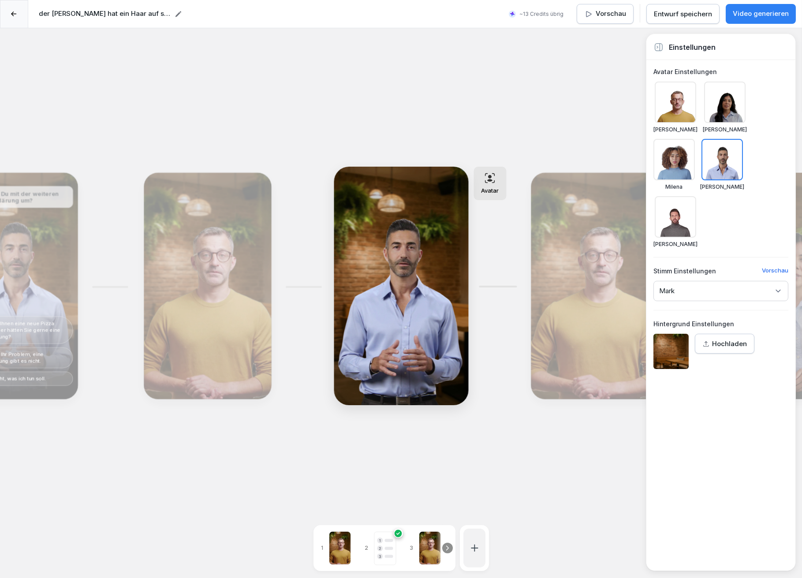
click at [579, 272] on div "Bearbeiten" at bounding box center [594, 286] width 121 height 220
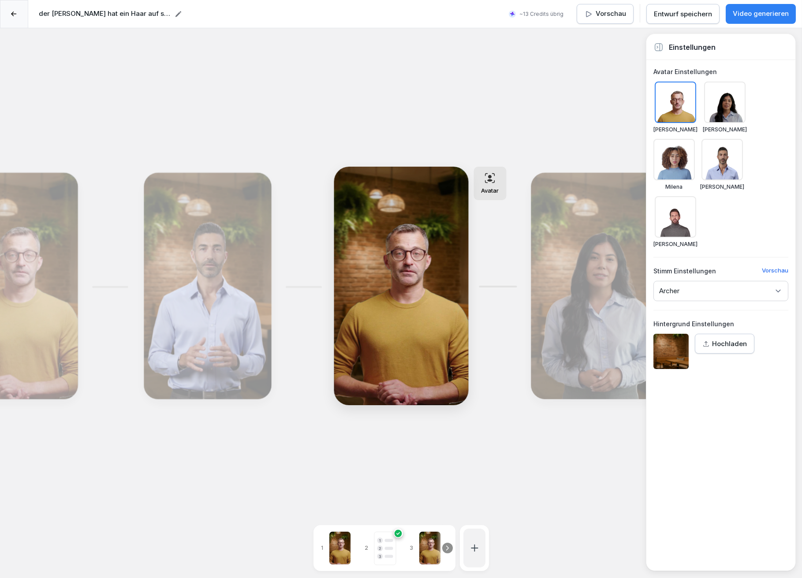
click at [778, 288] on icon at bounding box center [778, 291] width 9 height 9
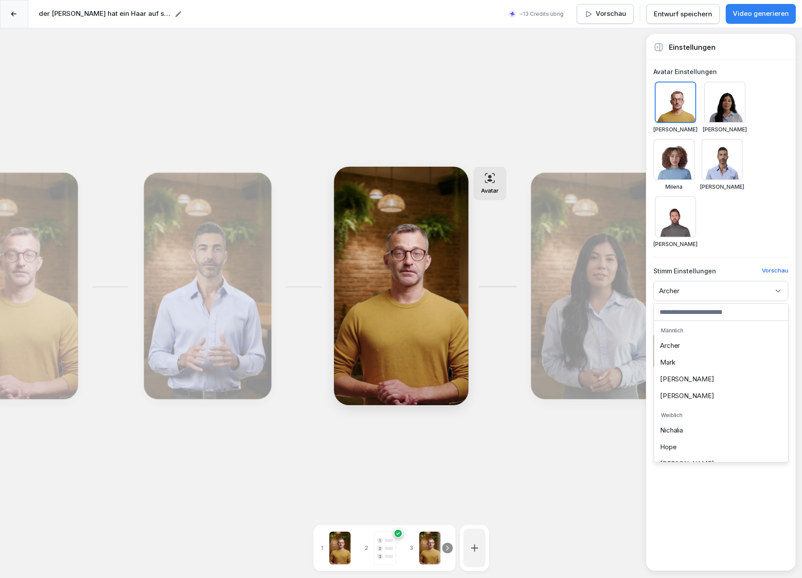
click at [688, 380] on div "Jerry" at bounding box center [722, 379] width 130 height 17
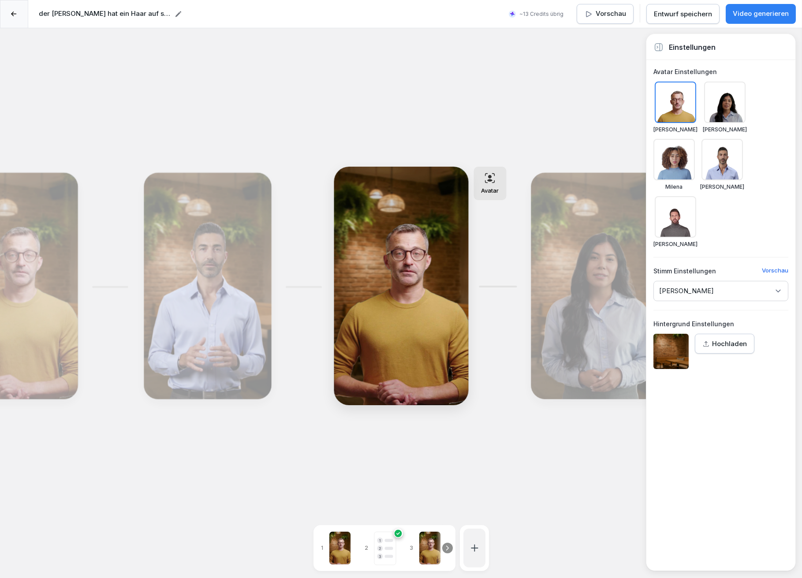
click at [586, 307] on div "Bearbeiten" at bounding box center [594, 286] width 121 height 220
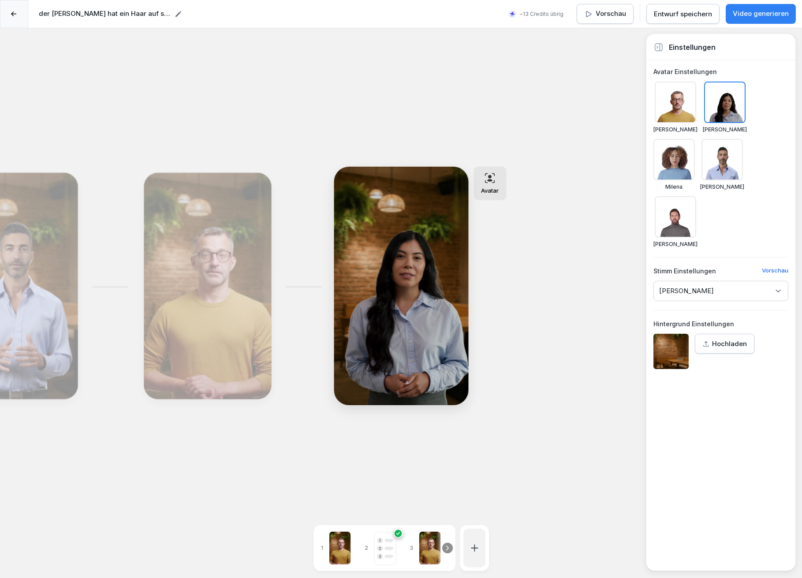
click at [190, 271] on div "Bearbeiten" at bounding box center [207, 286] width 121 height 220
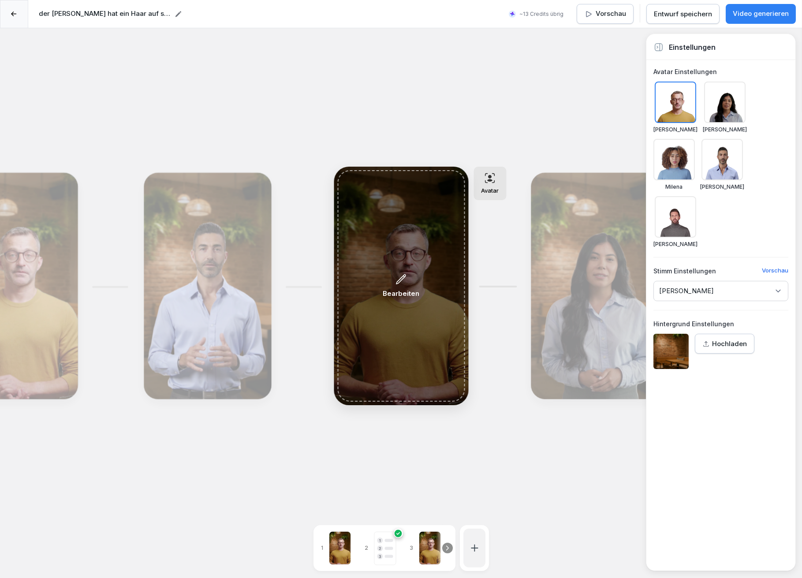
click at [400, 280] on icon at bounding box center [401, 279] width 11 height 12
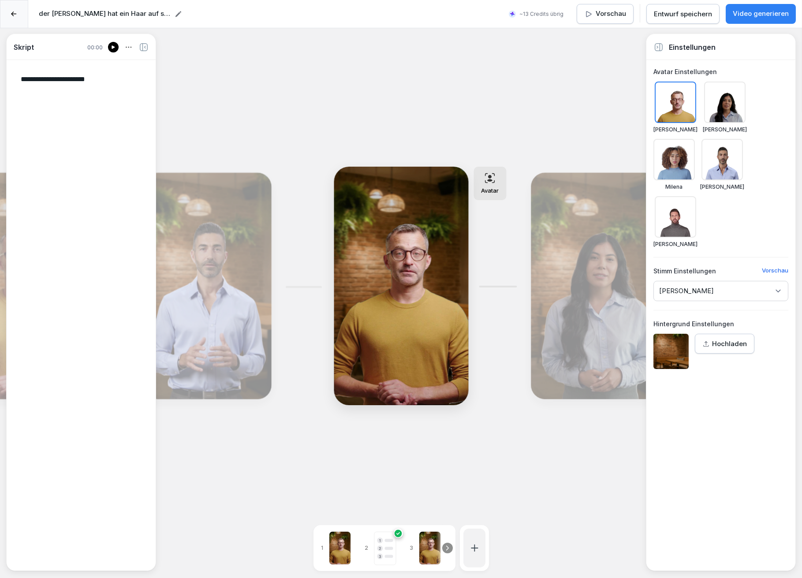
click at [114, 47] on icon at bounding box center [113, 47] width 3 height 4
click at [340, 541] on div at bounding box center [340, 548] width 22 height 34
type textarea "**********"
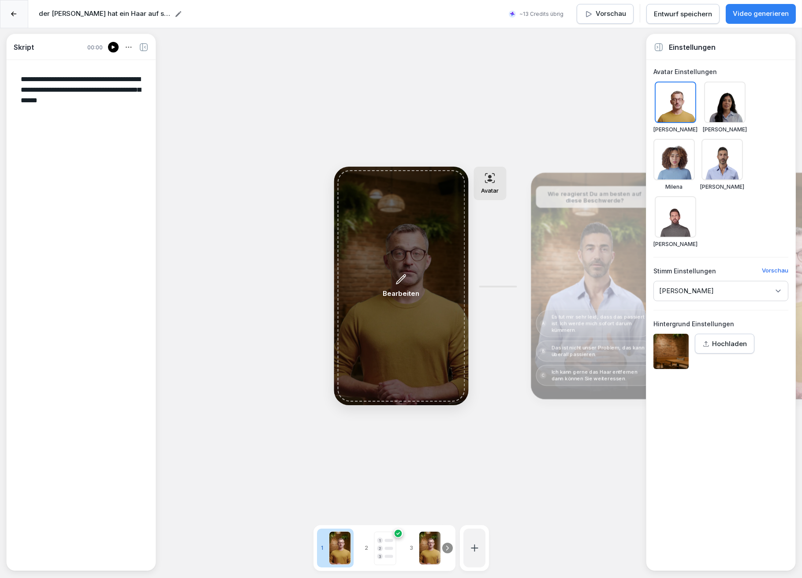
click at [404, 293] on p "Bearbeiten" at bounding box center [401, 294] width 37 height 10
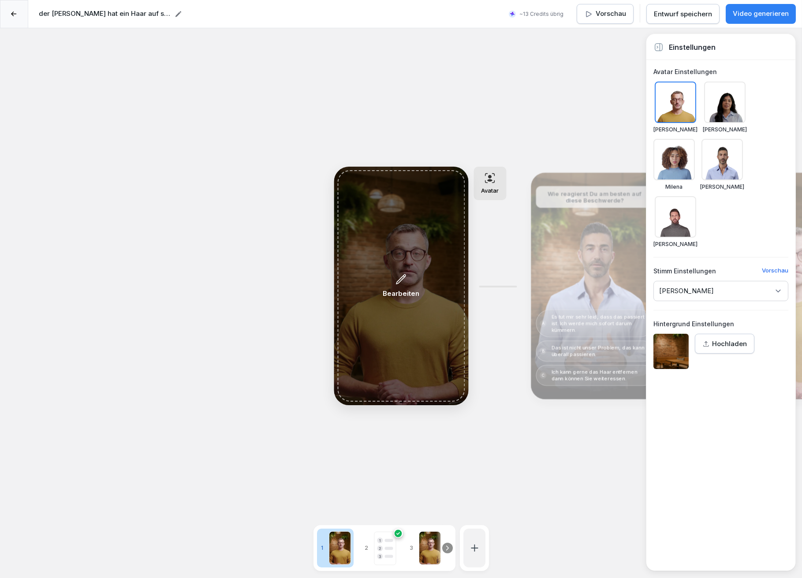
click at [404, 293] on p "Bearbeiten" at bounding box center [401, 294] width 37 height 10
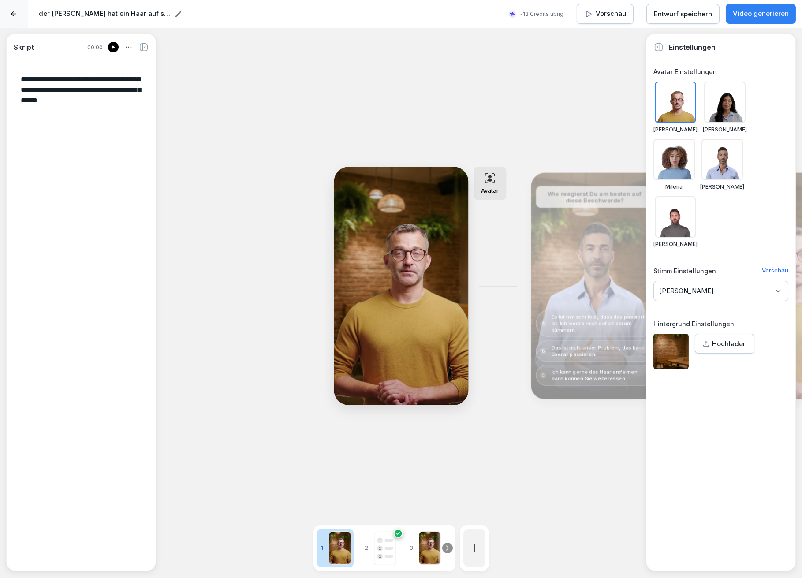
click at [113, 44] on icon at bounding box center [113, 47] width 5 height 7
click at [670, 13] on div "Entwurf speichern" at bounding box center [683, 14] width 58 height 10
click at [13, 10] on div at bounding box center [14, 14] width 28 height 28
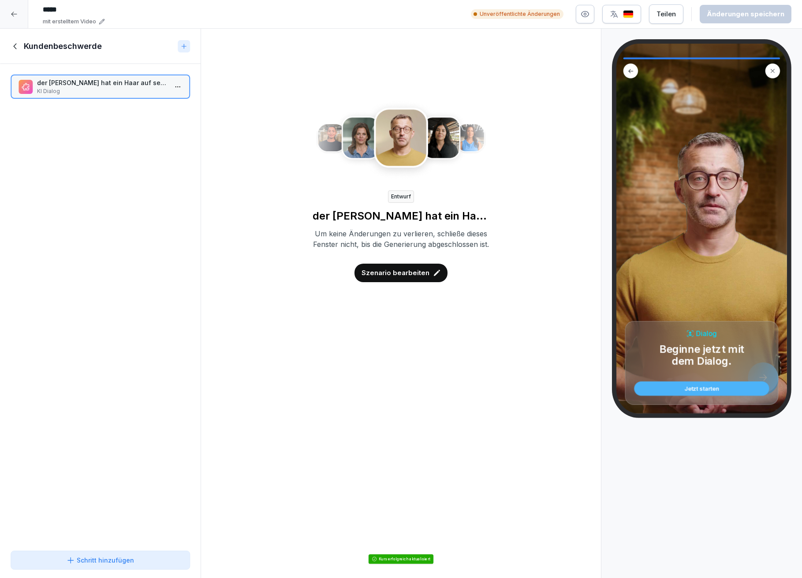
click at [13, 11] on icon at bounding box center [14, 14] width 7 height 7
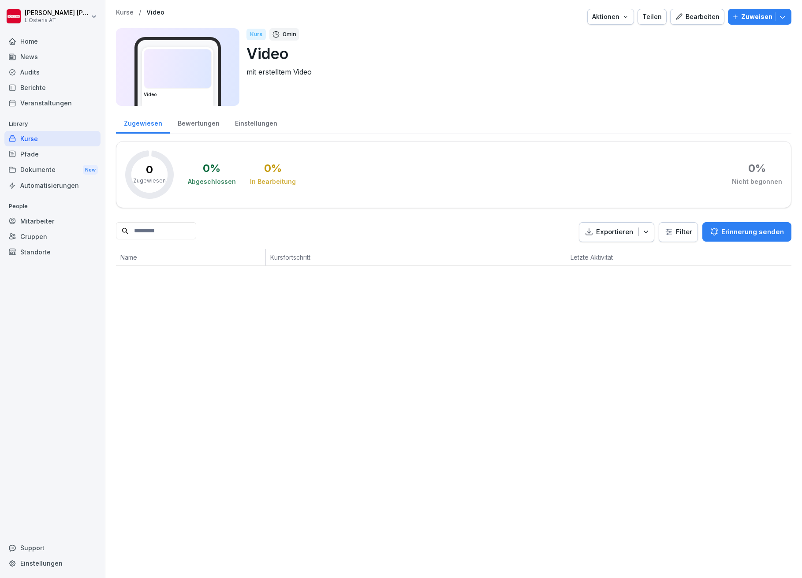
click at [62, 142] on div "Kurse" at bounding box center [52, 138] width 96 height 15
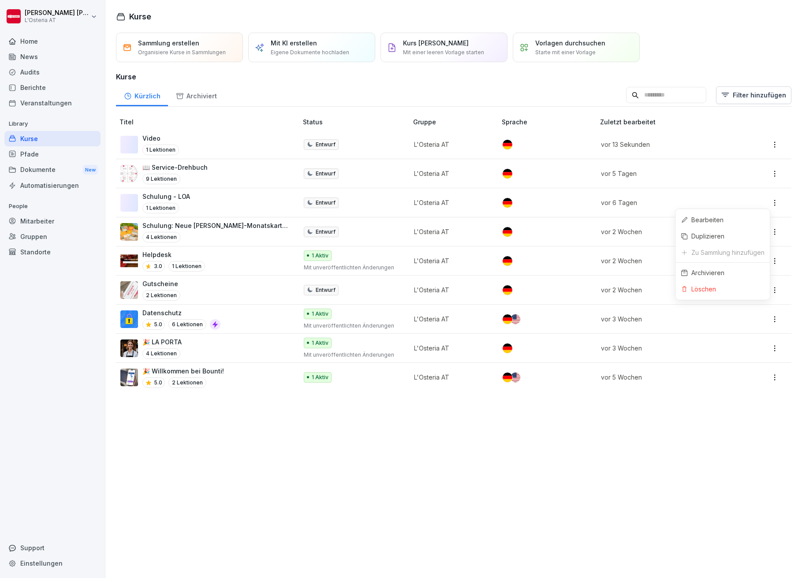
click at [767, 204] on html "Lydia Kellermayer L'Osteria AT Home News Audits Berichte Veranstaltungen Librar…" at bounding box center [401, 289] width 802 height 578
click at [481, 538] on html "Lydia Kellermayer L'Osteria AT Home News Audits Berichte Veranstaltungen Librar…" at bounding box center [401, 289] width 802 height 578
click at [479, 540] on div "Sammlung erstellen Organisiere Kurse in Sammlungen Mit KI erstellen Eigene Doku…" at bounding box center [453, 303] width 697 height 550
